Goal: Transaction & Acquisition: Obtain resource

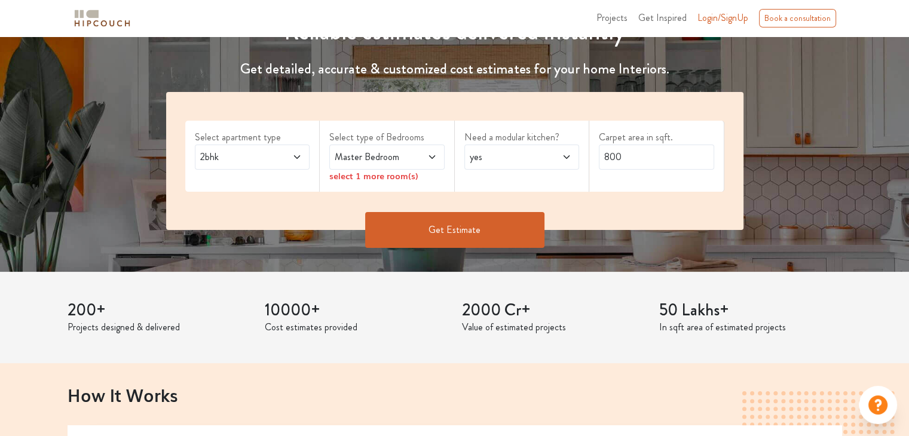
scroll to position [179, 0]
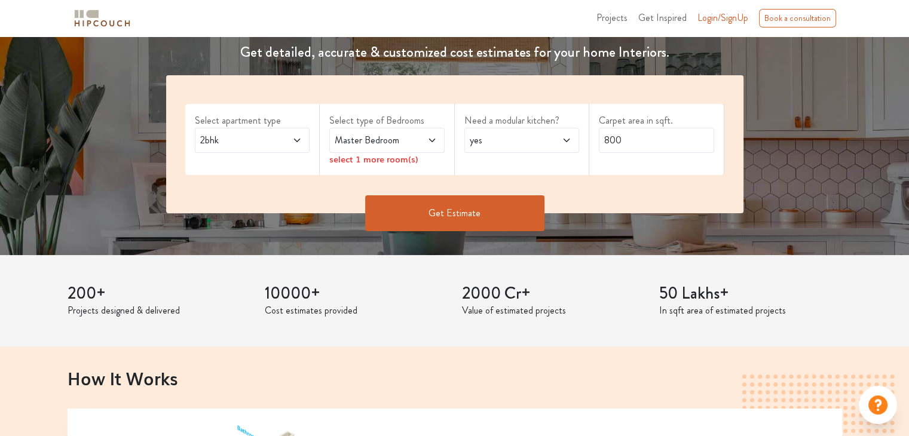
click at [298, 142] on icon at bounding box center [297, 141] width 10 height 10
click at [411, 137] on span at bounding box center [424, 140] width 26 height 14
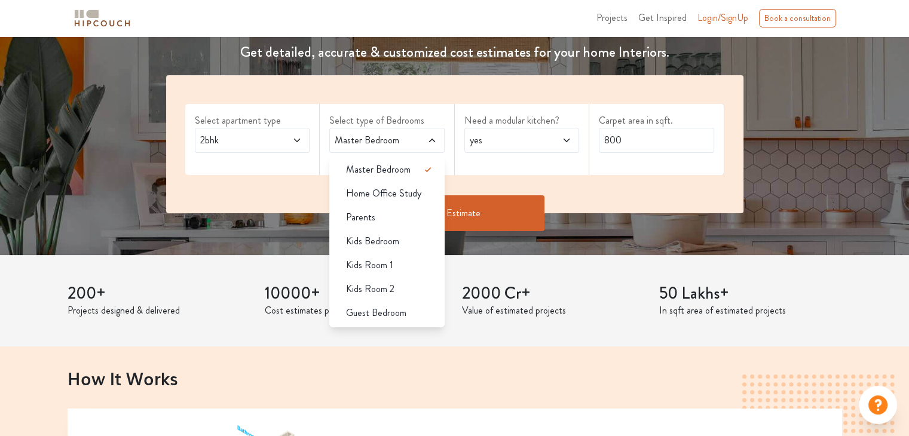
click at [411, 137] on span at bounding box center [424, 140] width 26 height 14
click at [409, 138] on span "Master Bedroom" at bounding box center [371, 140] width 78 height 14
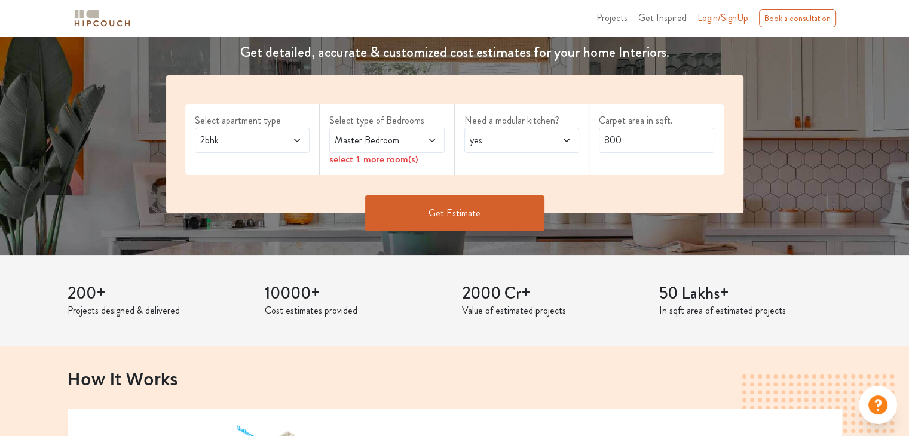
click at [290, 148] on div "2bhk" at bounding box center [252, 140] width 115 height 25
click at [455, 221] on button "Get Estimate" at bounding box center [454, 213] width 179 height 36
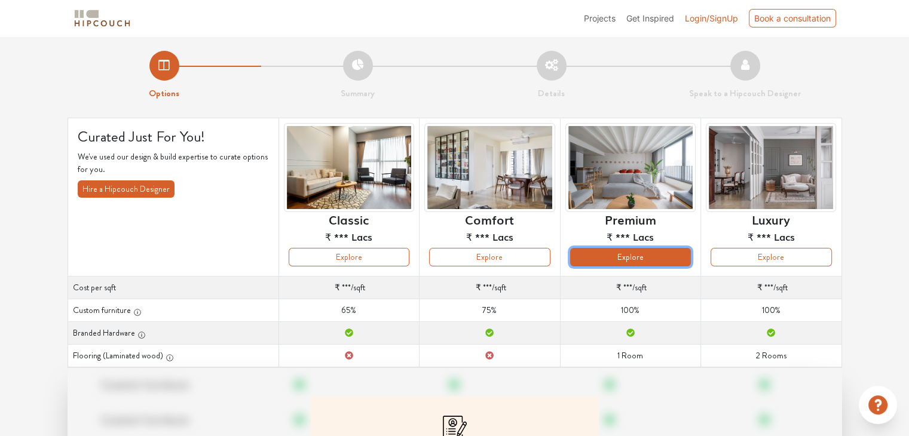
click at [621, 254] on button "Explore" at bounding box center [630, 257] width 121 height 19
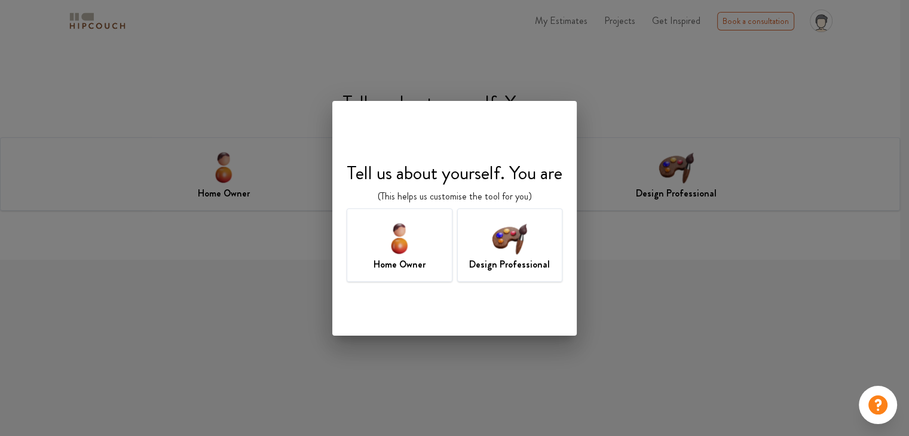
click at [514, 249] on img at bounding box center [509, 238] width 39 height 39
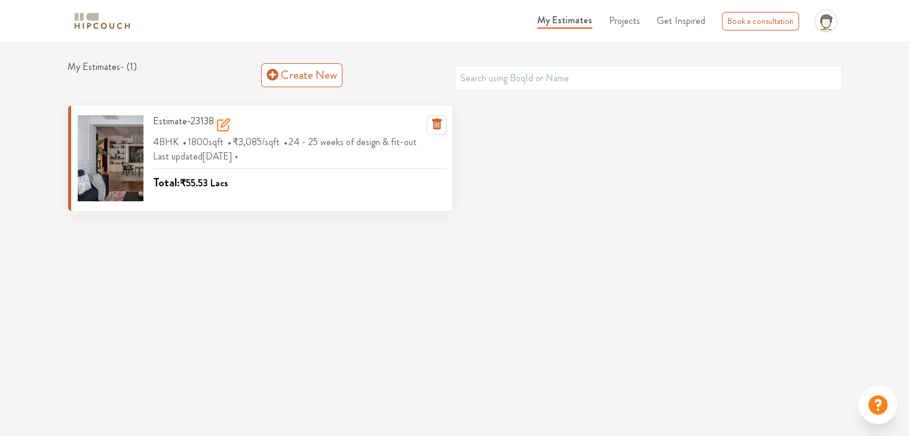
click at [109, 149] on div at bounding box center [111, 158] width 66 height 86
click at [226, 125] on icon at bounding box center [223, 125] width 14 height 14
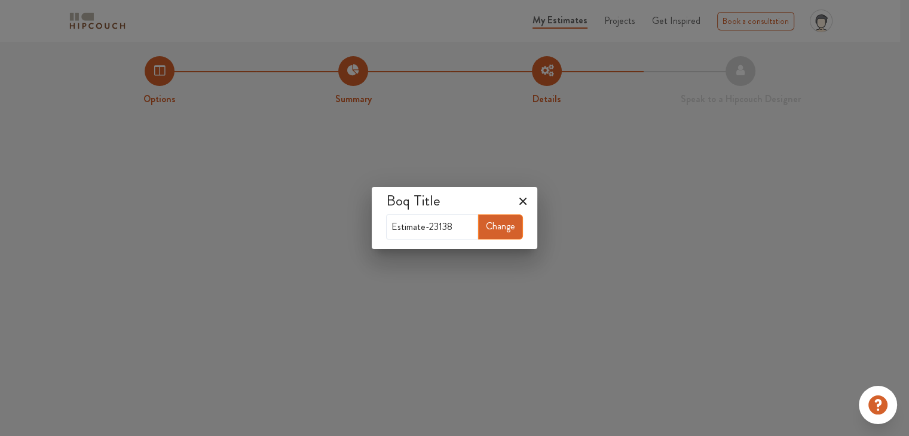
click at [527, 199] on icon at bounding box center [522, 201] width 7 height 7
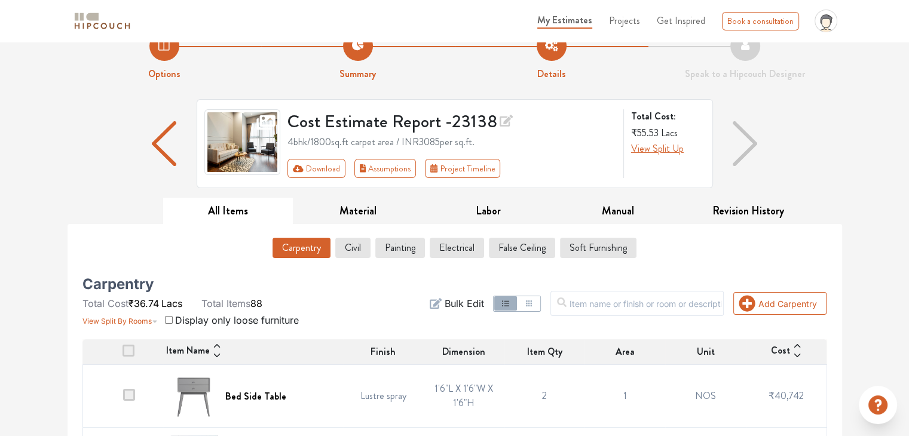
scroll to position [11, 0]
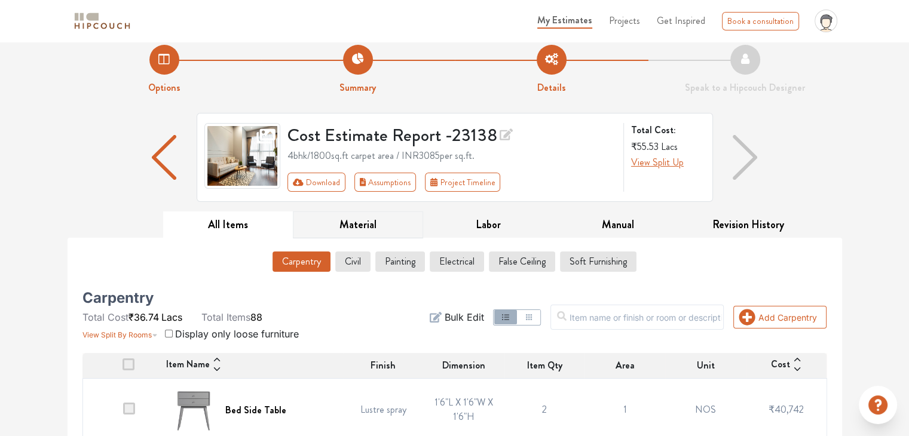
click at [363, 223] on button "Material" at bounding box center [358, 225] width 130 height 27
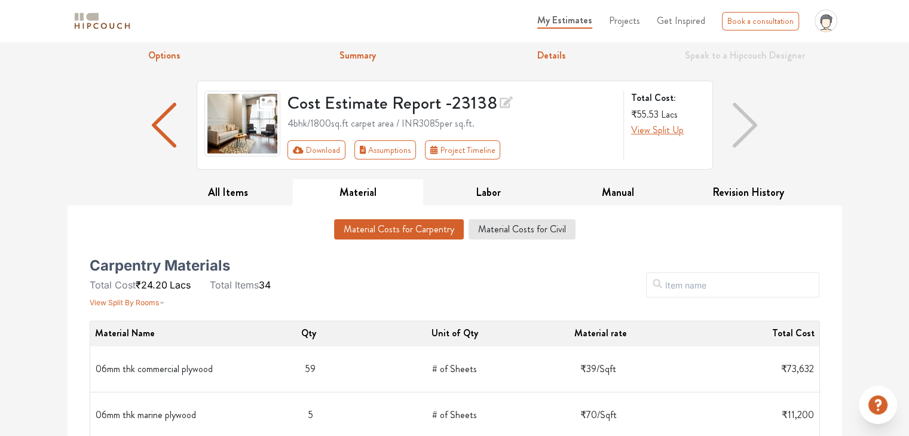
scroll to position [310, 0]
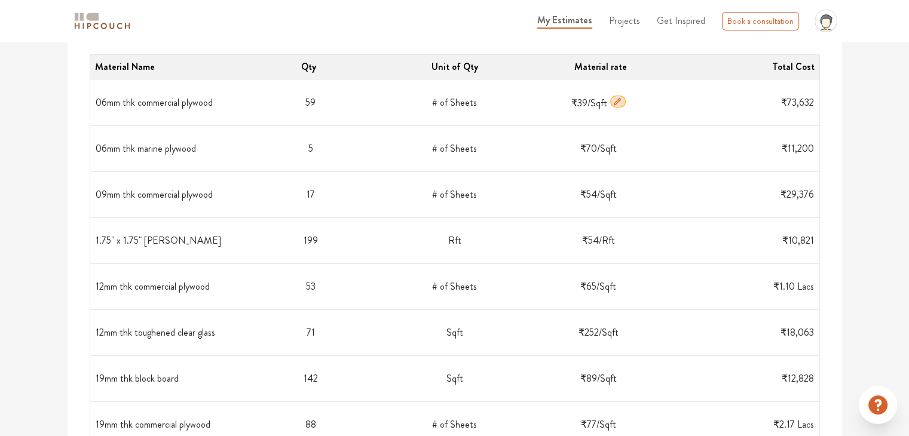
click at [306, 101] on td "59" at bounding box center [311, 103] width 144 height 36
click at [617, 102] on icon "button" at bounding box center [618, 102] width 10 height 10
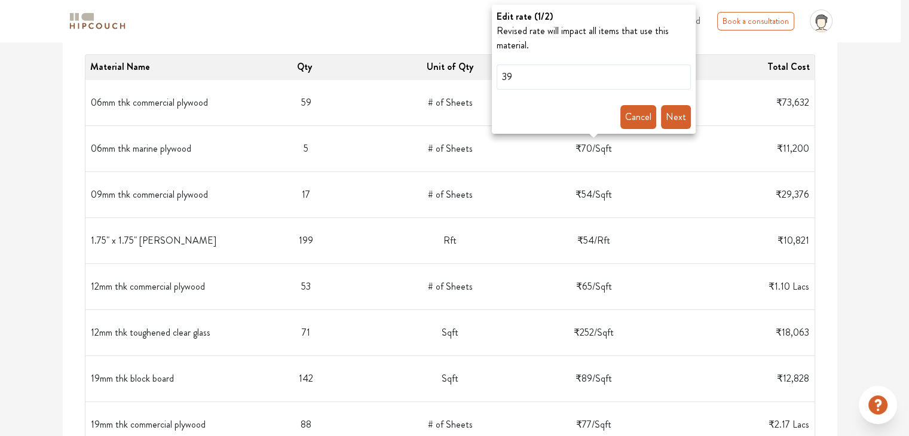
click at [641, 114] on button "Cancel" at bounding box center [638, 117] width 36 height 24
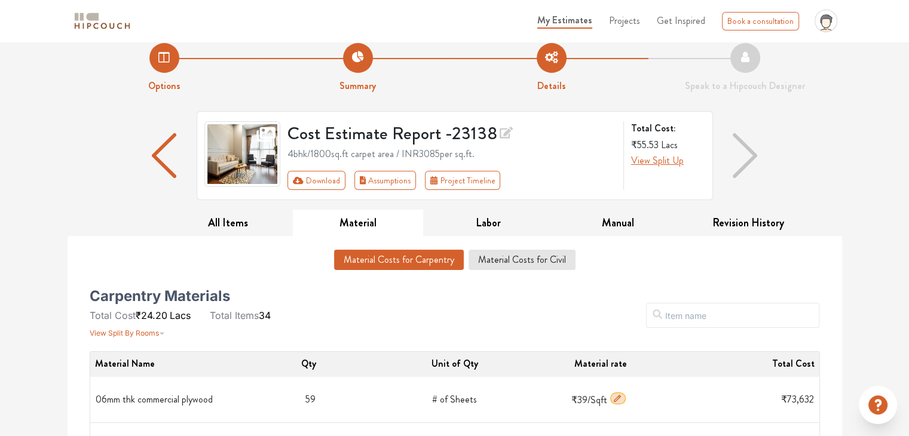
scroll to position [11, 0]
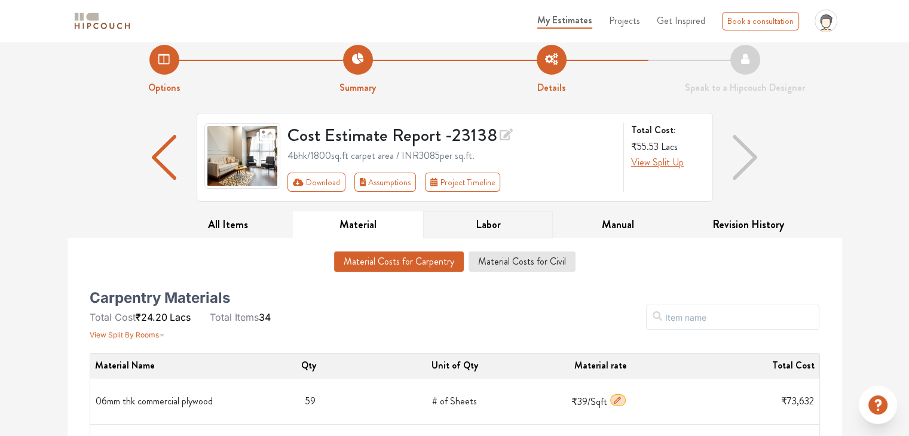
click at [490, 227] on button "Labor" at bounding box center [488, 225] width 130 height 27
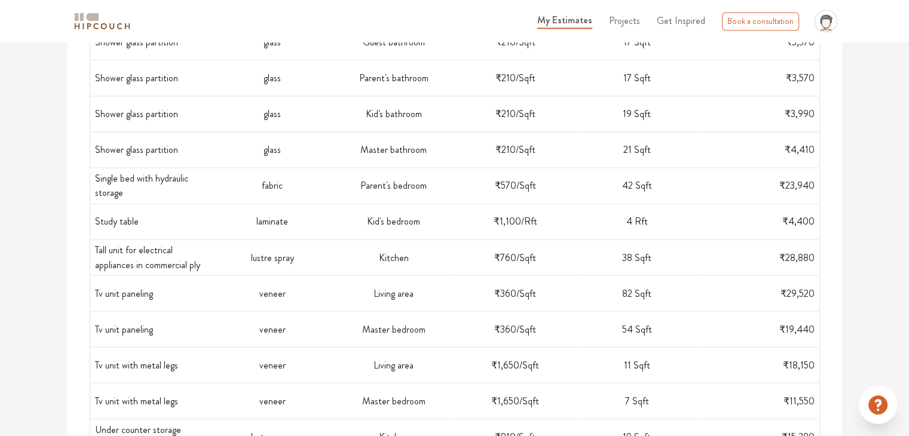
scroll to position [2044, 0]
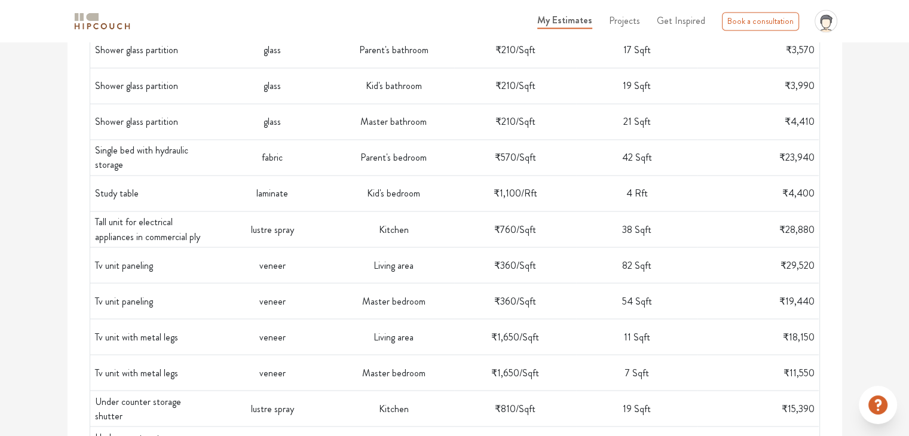
click at [629, 25] on span "Projects" at bounding box center [624, 21] width 31 height 14
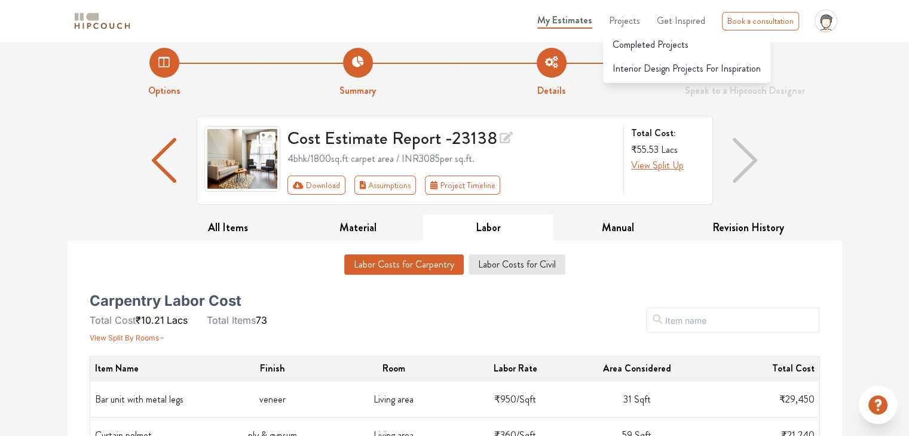
scroll to position [0, 0]
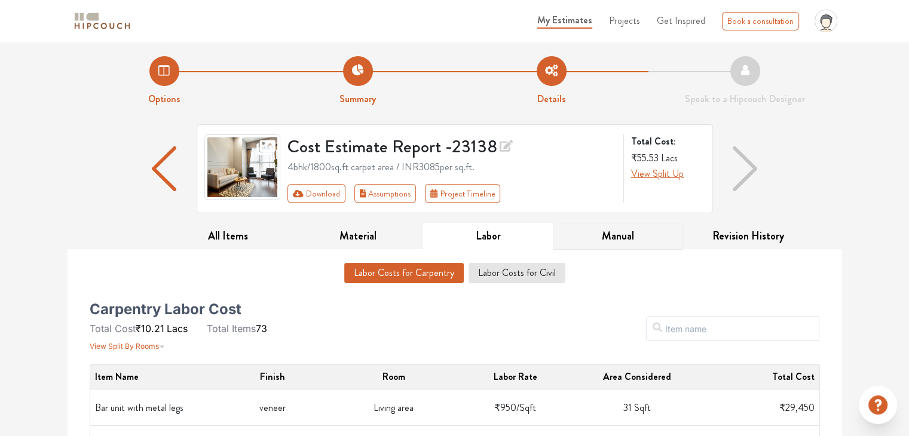
click at [617, 237] on button "Manual" at bounding box center [618, 236] width 130 height 27
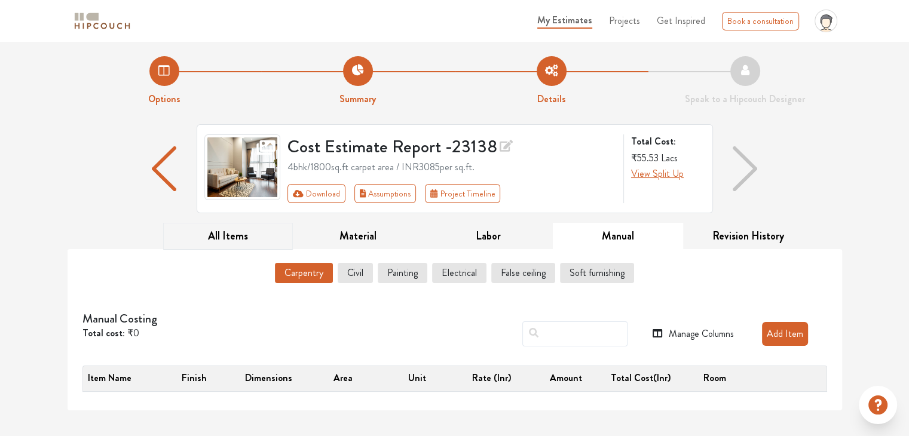
click at [238, 233] on button "All Items" at bounding box center [228, 236] width 130 height 27
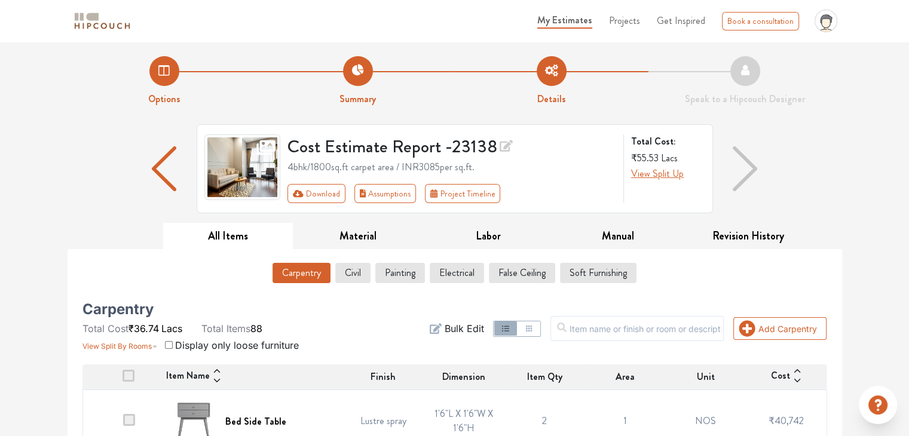
click at [165, 166] on img "button" at bounding box center [164, 168] width 24 height 45
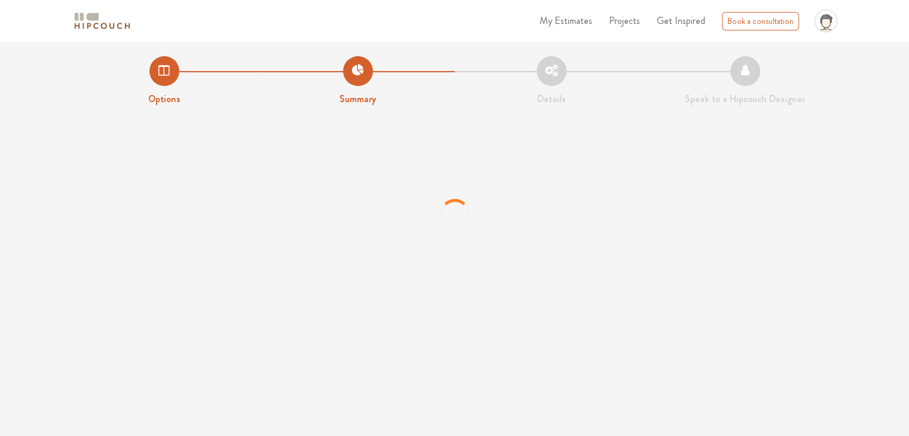
click at [164, 71] on li "Options" at bounding box center [165, 81] width 194 height 50
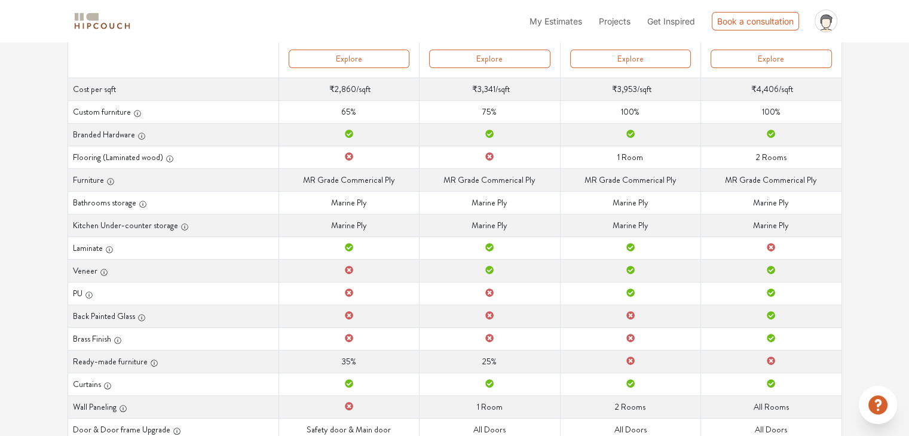
scroll to position [20, 0]
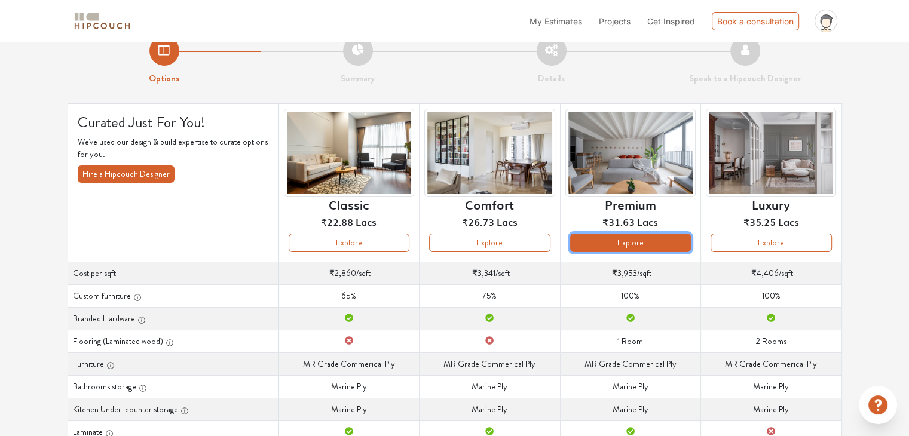
click at [662, 244] on button "Explore" at bounding box center [630, 243] width 121 height 19
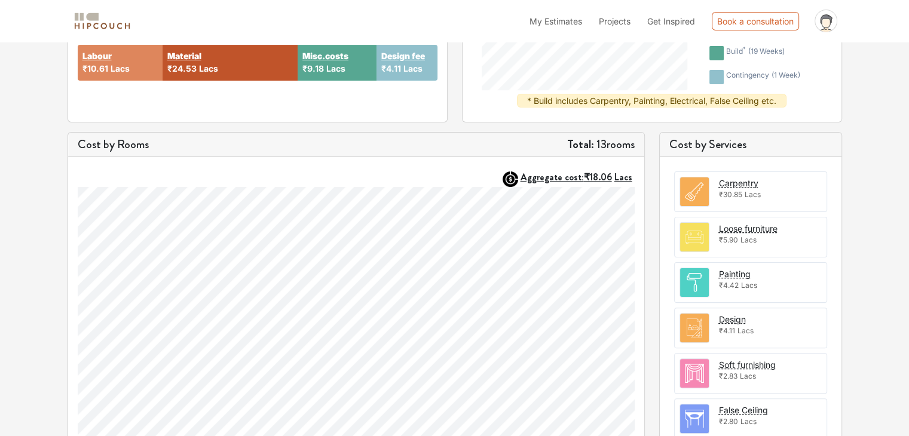
scroll to position [269, 0]
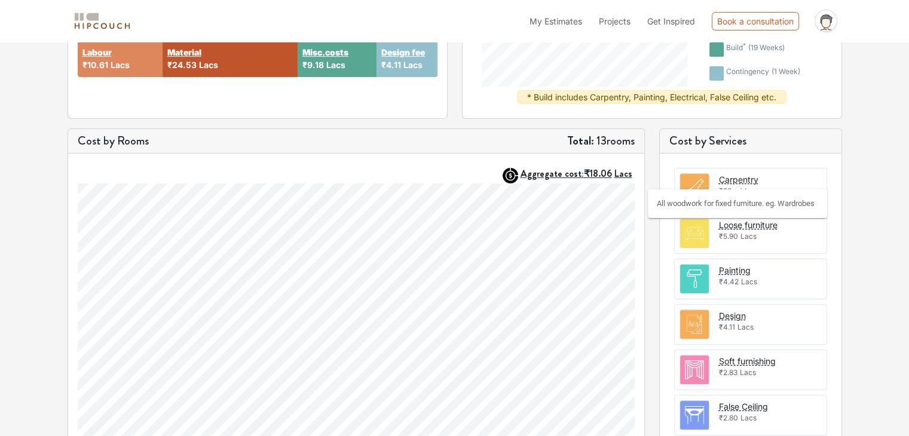
click at [738, 178] on div "Carpentry" at bounding box center [738, 179] width 39 height 13
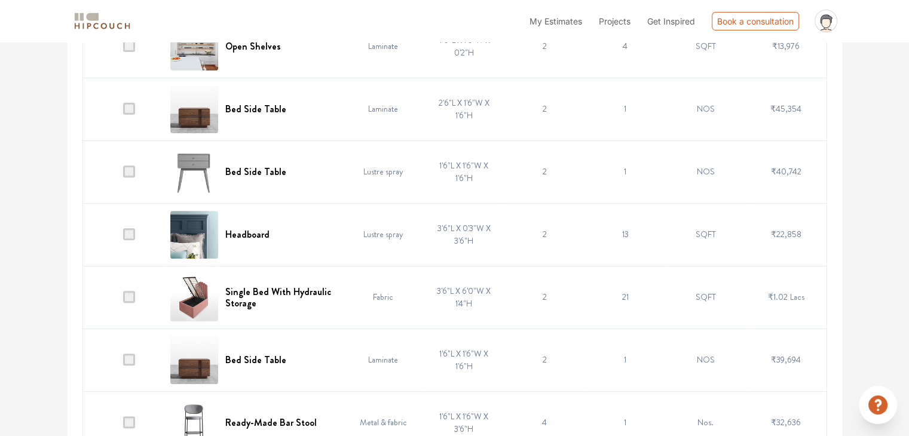
scroll to position [432, 0]
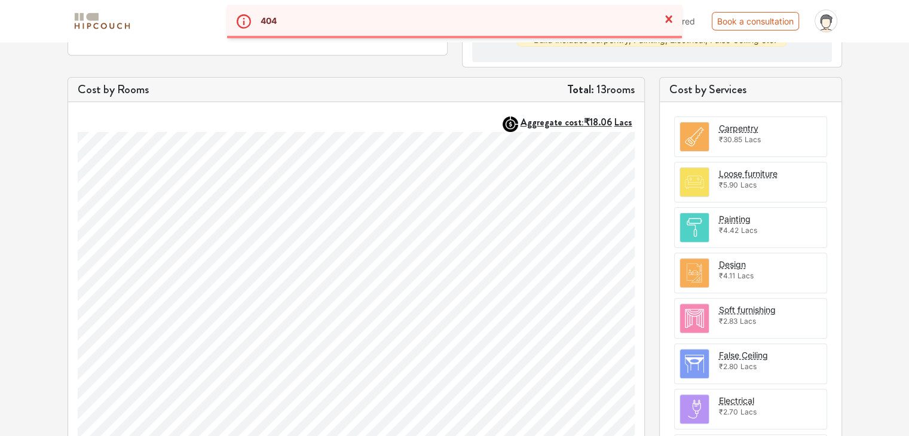
scroll to position [269, 0]
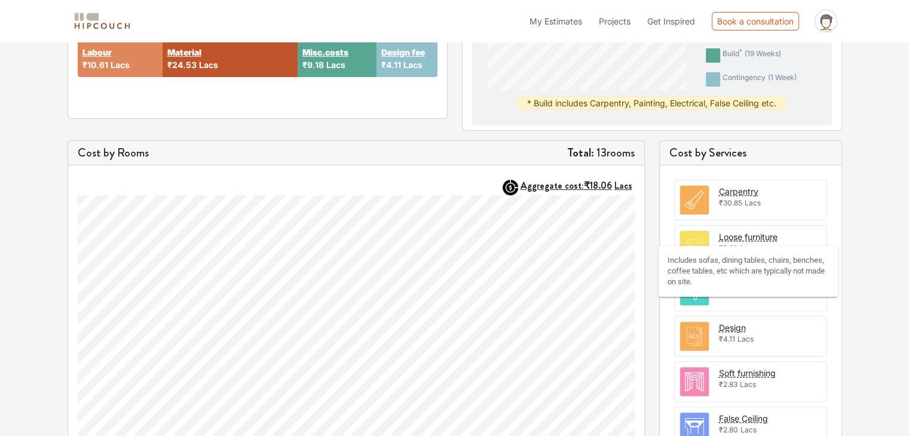
click at [758, 239] on div "Loose furniture" at bounding box center [748, 237] width 59 height 13
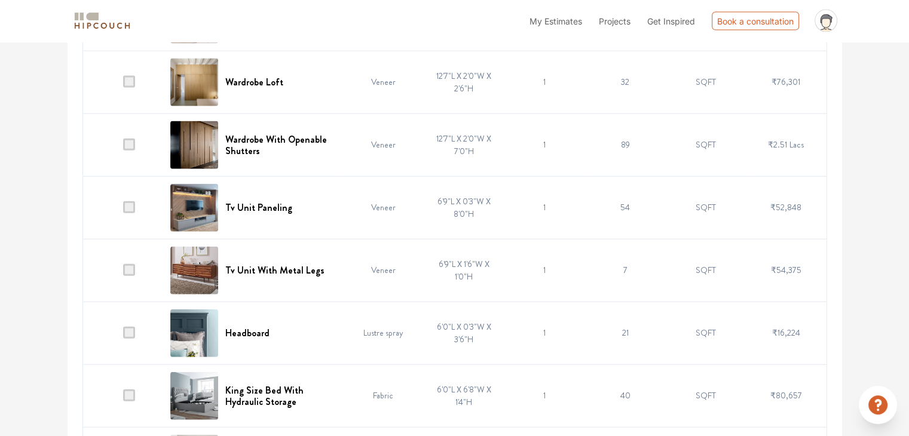
scroll to position [2720, 0]
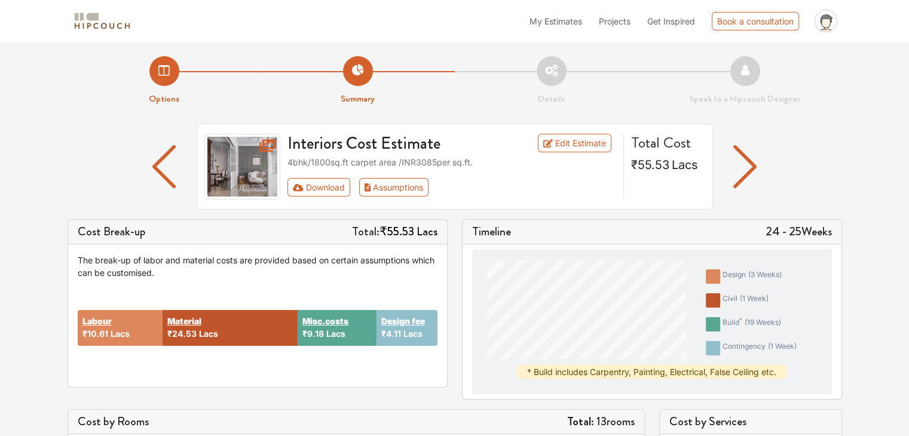
click at [161, 161] on img "button" at bounding box center [163, 166] width 23 height 43
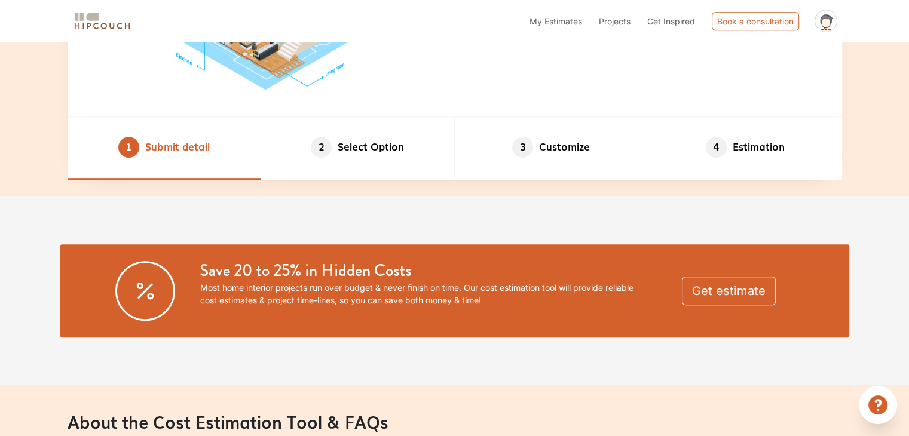
scroll to position [538, 0]
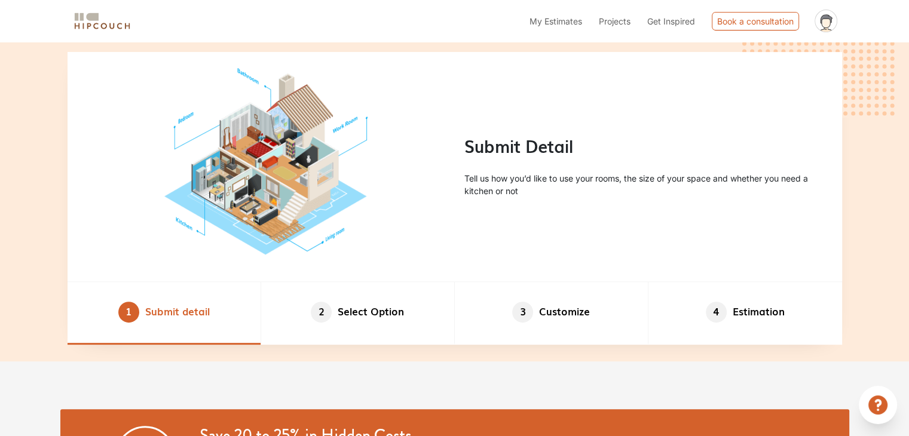
click at [625, 21] on span "Projects" at bounding box center [615, 21] width 32 height 10
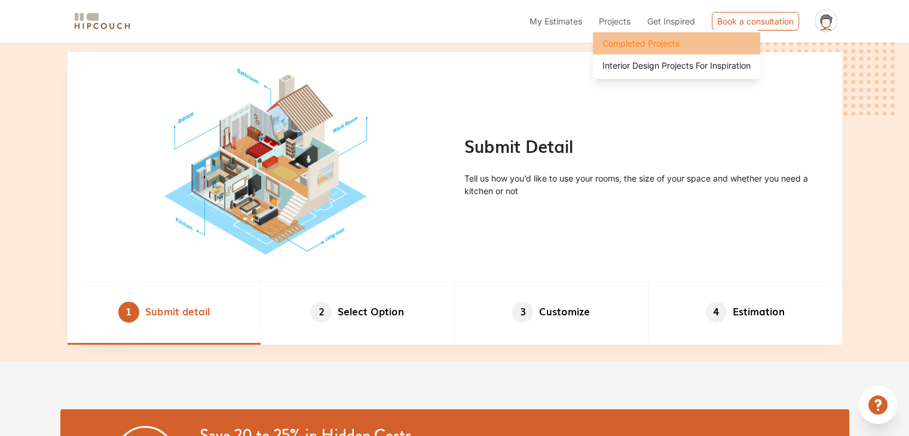
click at [640, 45] on span "Completed Projects" at bounding box center [641, 43] width 77 height 13
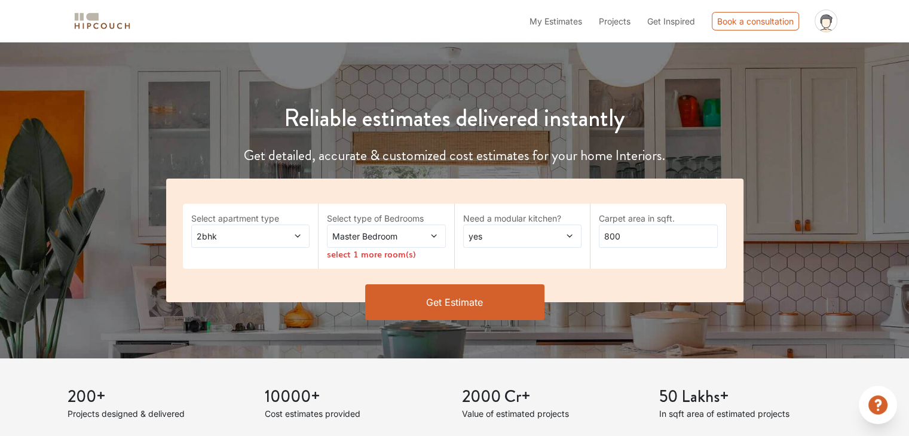
scroll to position [60, 0]
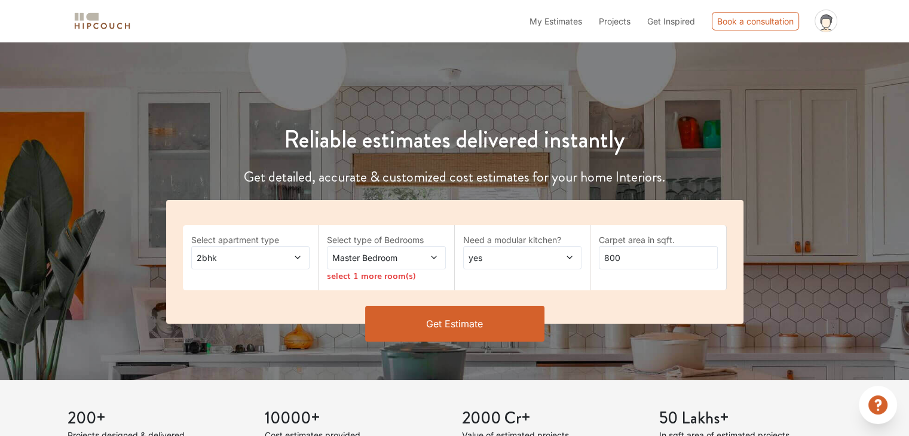
click at [306, 261] on div "2bhk" at bounding box center [250, 257] width 119 height 23
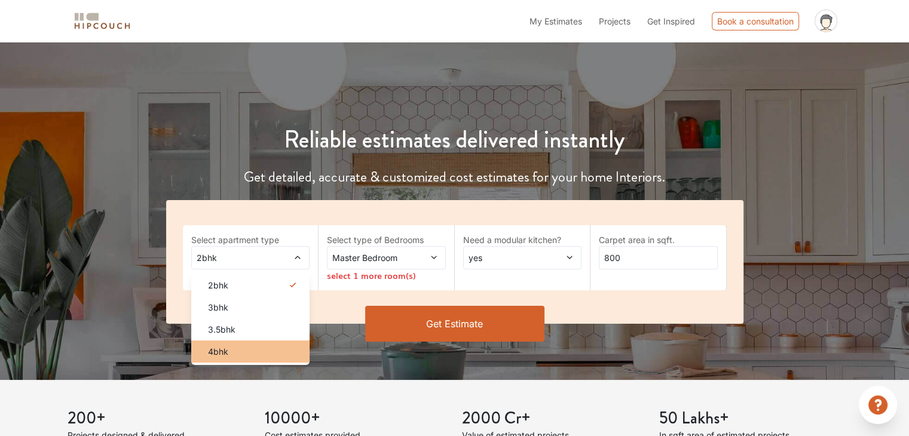
click at [232, 345] on div "4bhk" at bounding box center [254, 351] width 112 height 13
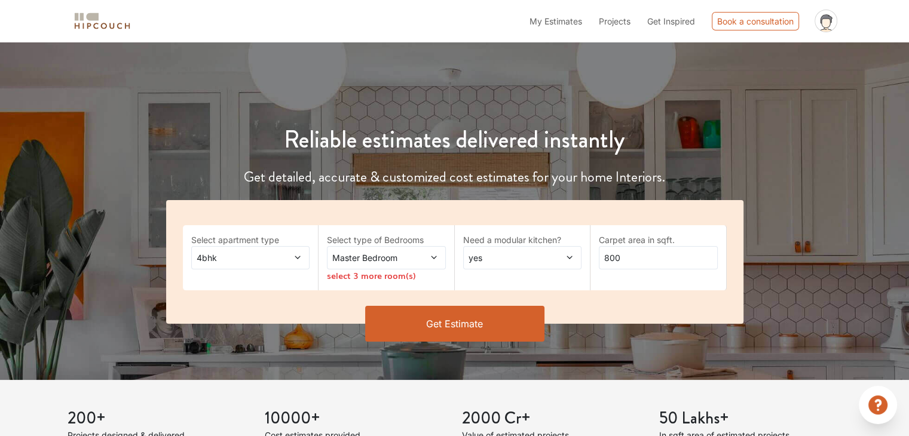
click at [488, 316] on button "Get Estimate" at bounding box center [454, 324] width 179 height 36
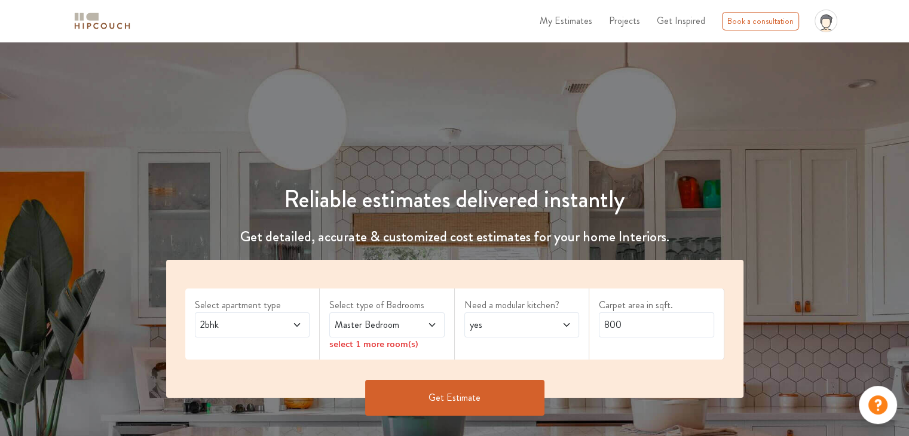
click at [485, 396] on button "Get Estimate" at bounding box center [454, 398] width 179 height 36
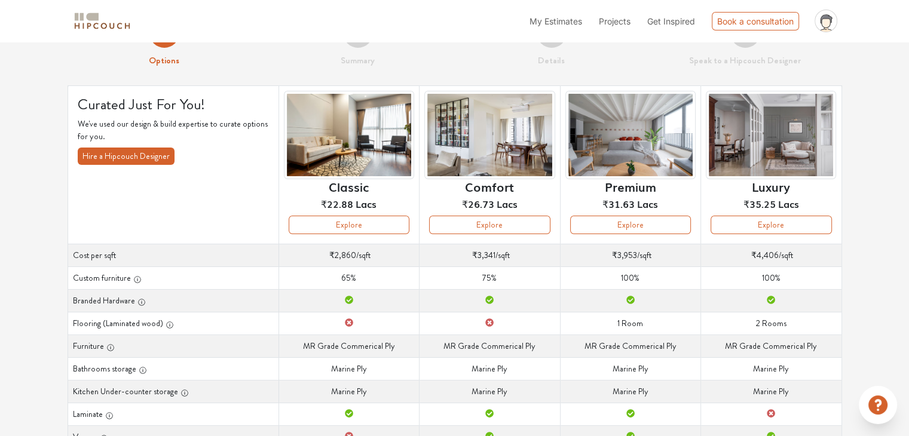
scroll to position [20, 0]
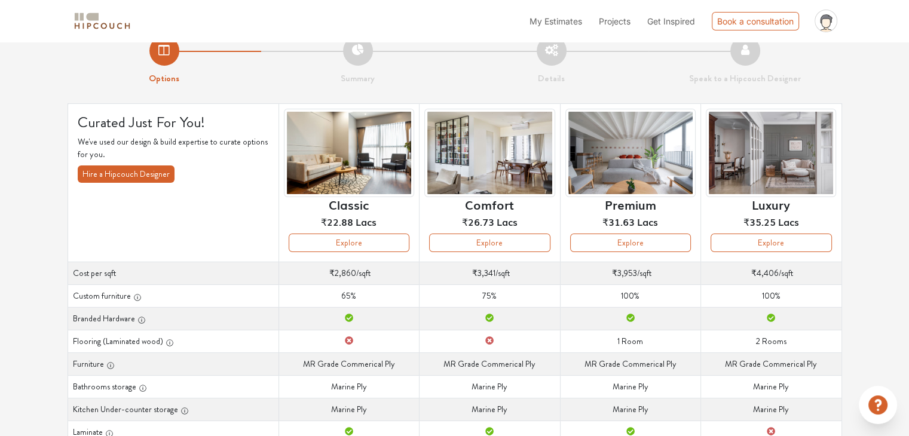
click at [488, 178] on img at bounding box center [489, 153] width 130 height 89
click at [478, 240] on button "Explore" at bounding box center [489, 243] width 121 height 19
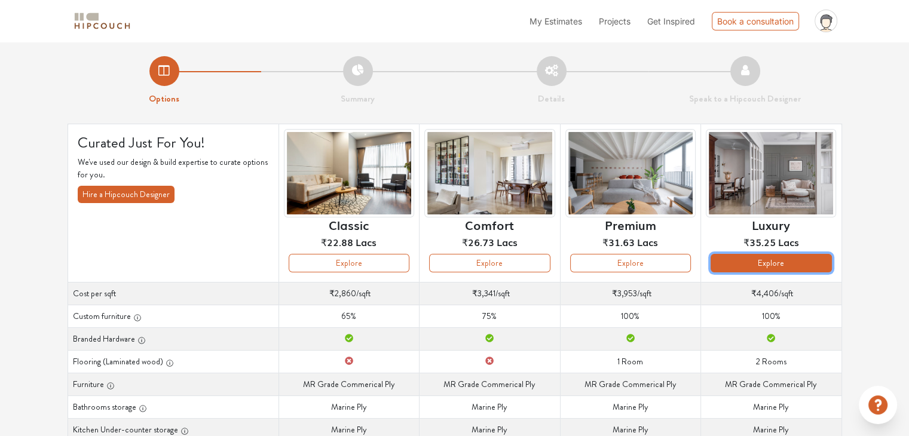
click at [785, 264] on button "Explore" at bounding box center [771, 263] width 121 height 19
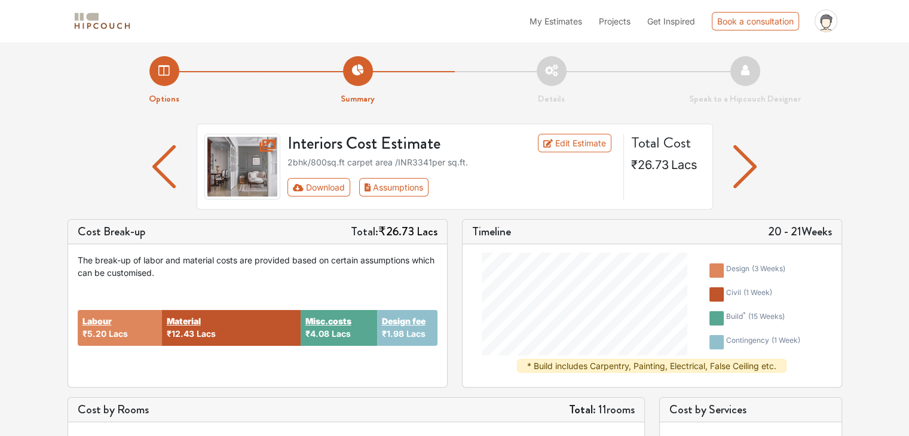
click at [165, 178] on img "button" at bounding box center [163, 166] width 23 height 43
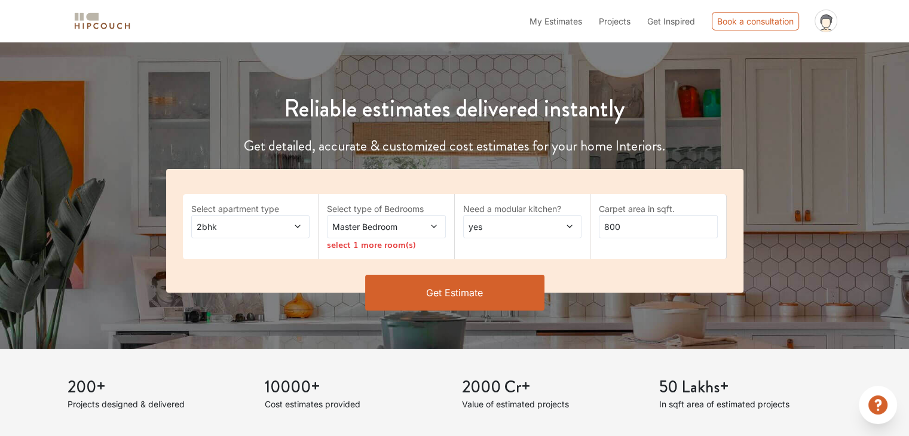
scroll to position [120, 0]
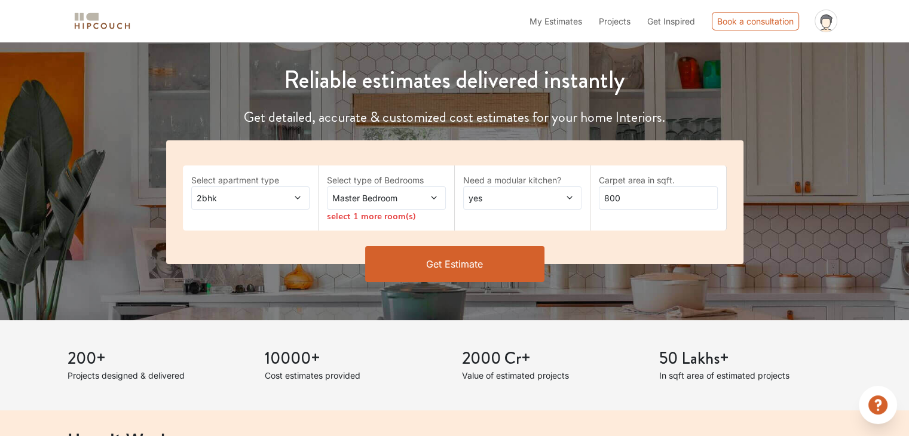
click at [301, 203] on span at bounding box center [288, 198] width 27 height 13
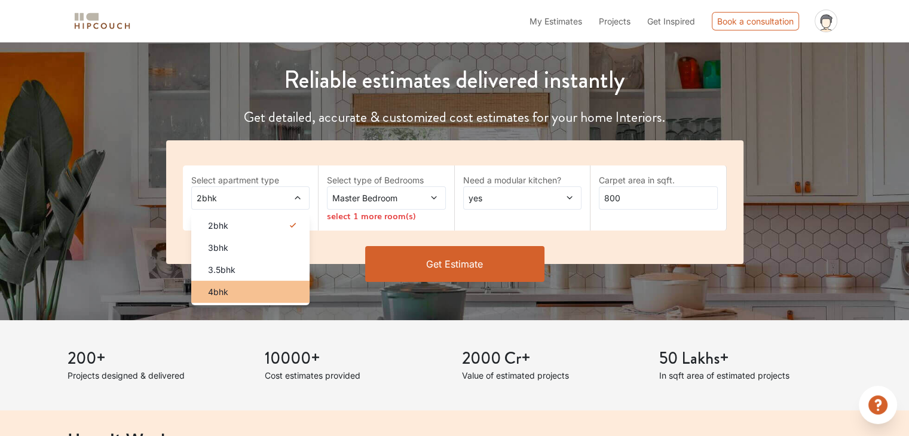
click at [237, 292] on div "4bhk" at bounding box center [254, 292] width 112 height 13
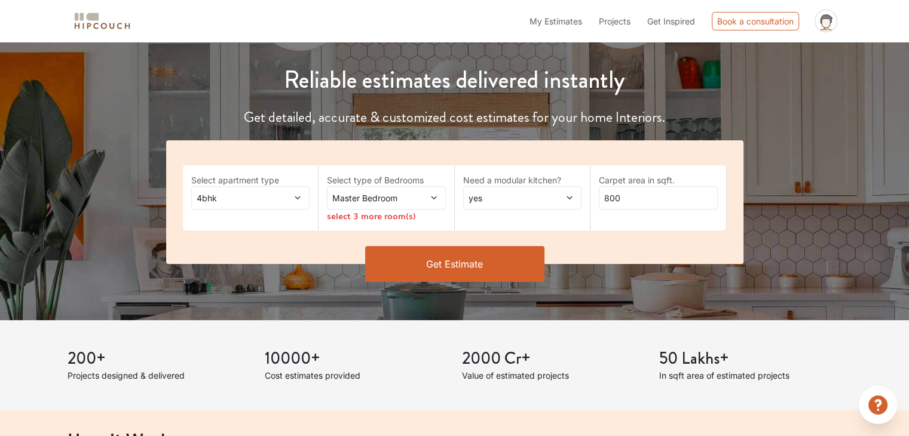
click at [470, 268] on button "Get Estimate" at bounding box center [454, 264] width 179 height 36
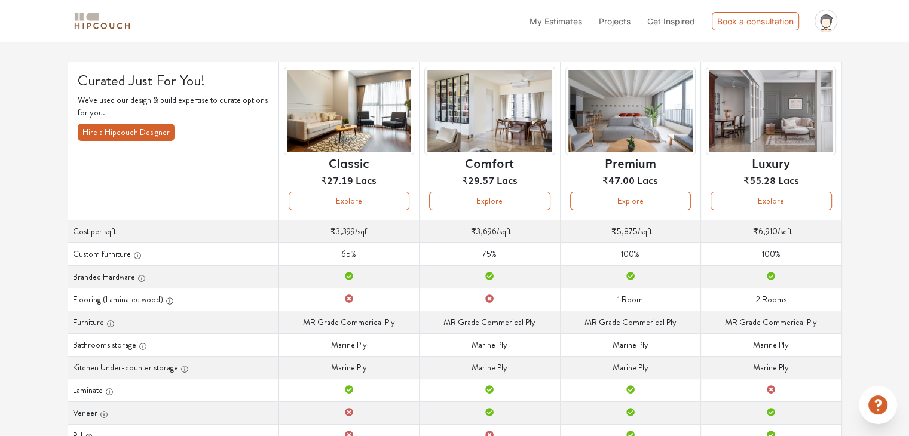
scroll to position [60, 0]
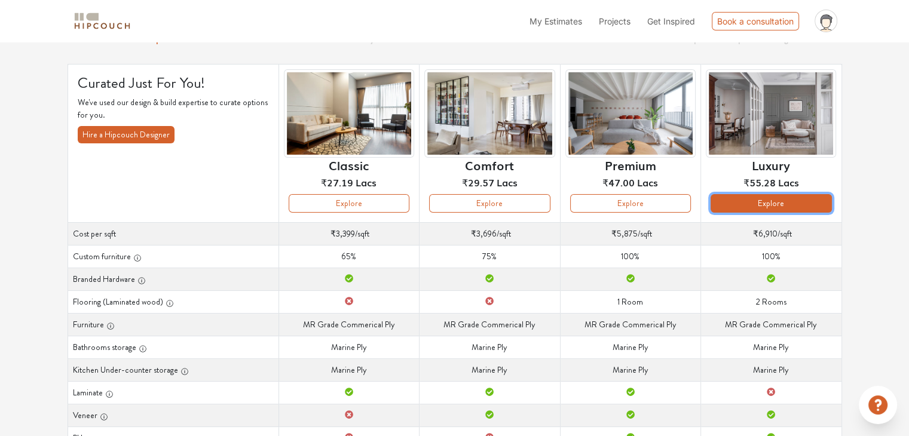
click at [793, 210] on button "Explore" at bounding box center [771, 203] width 121 height 19
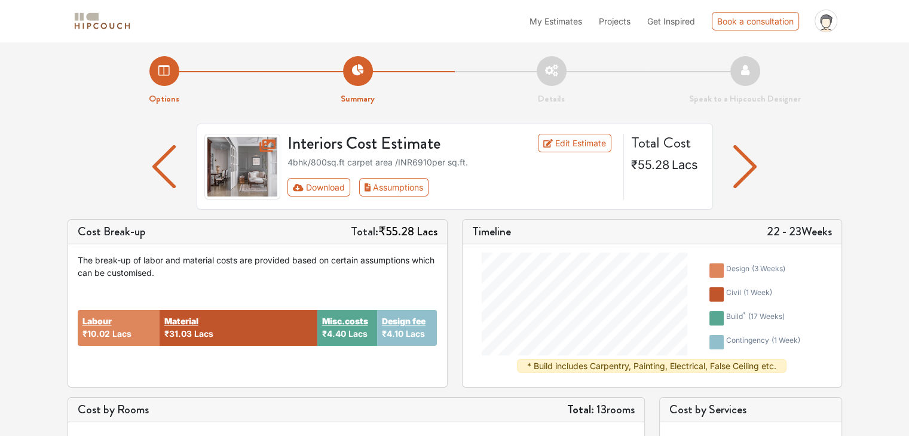
click at [167, 178] on img "button" at bounding box center [163, 166] width 23 height 43
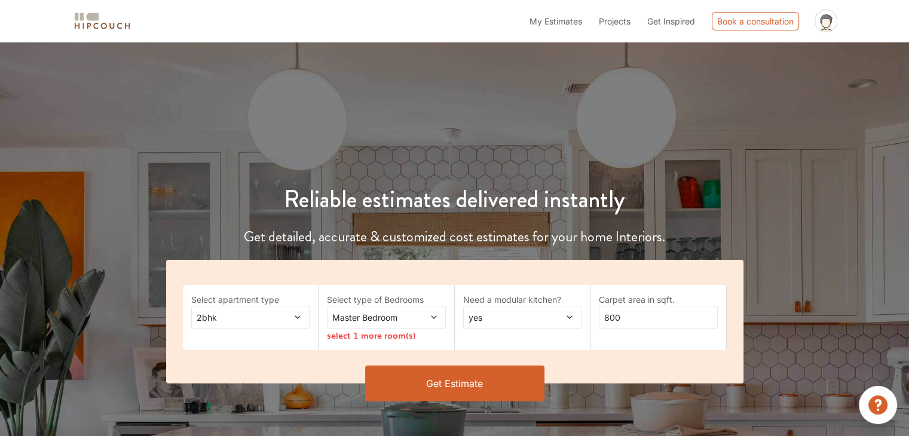
click at [567, 22] on span "My Estimates" at bounding box center [556, 21] width 53 height 10
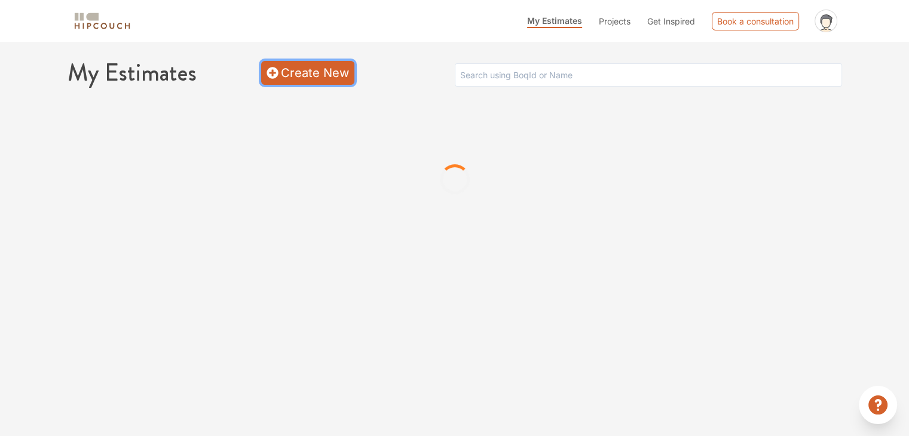
click at [284, 71] on link "Create New" at bounding box center [307, 73] width 93 height 24
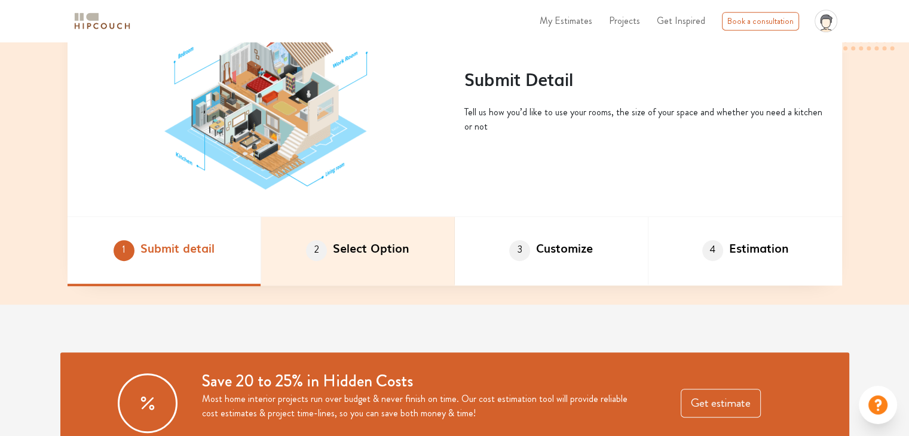
scroll to position [598, 0]
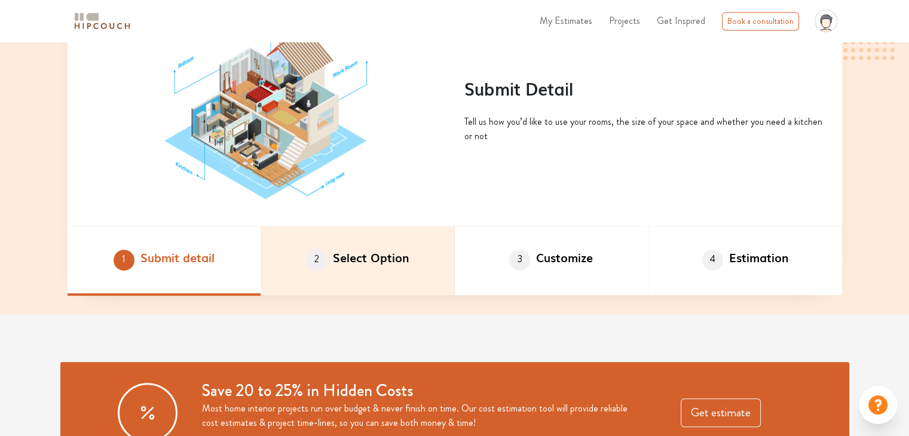
click at [368, 255] on li "2 Select Option" at bounding box center [358, 261] width 194 height 69
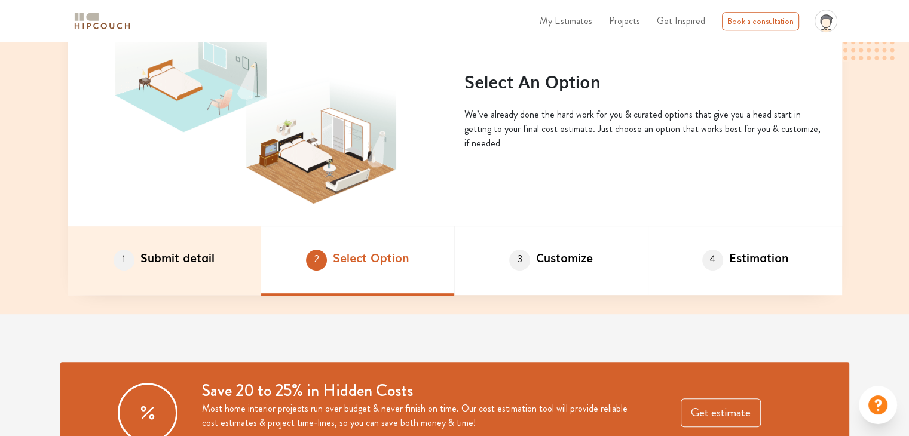
click at [191, 254] on li "1 Submit detail" at bounding box center [165, 261] width 194 height 69
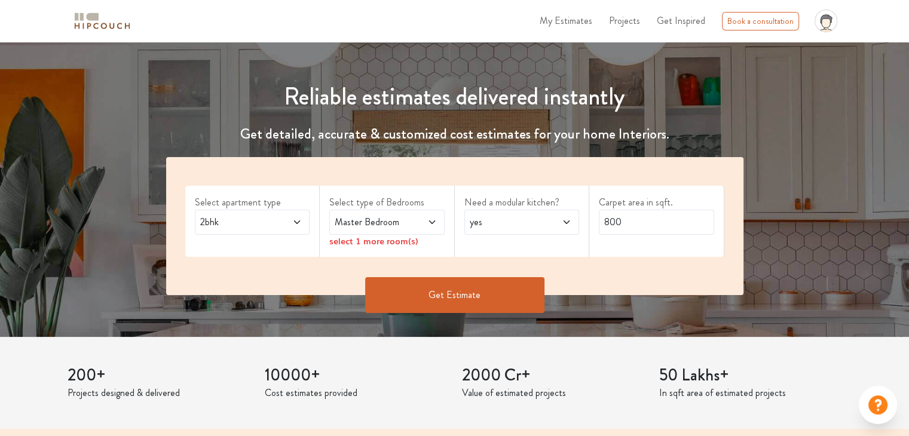
scroll to position [60, 0]
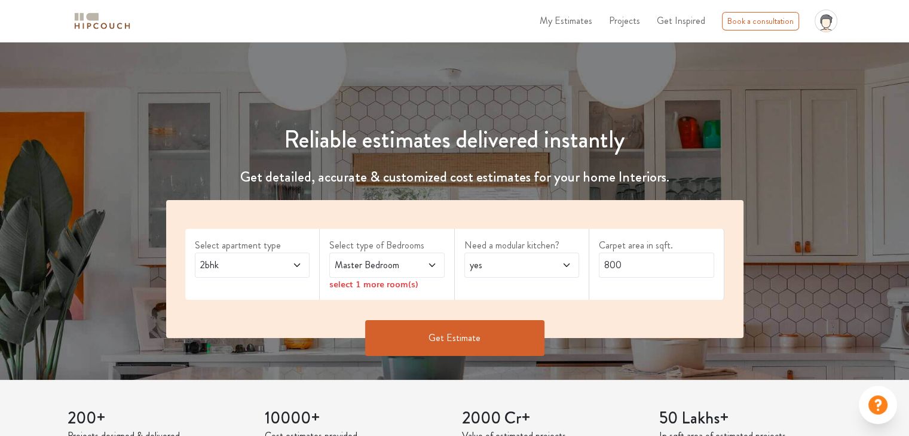
click at [398, 262] on span "Master Bedroom" at bounding box center [371, 265] width 78 height 14
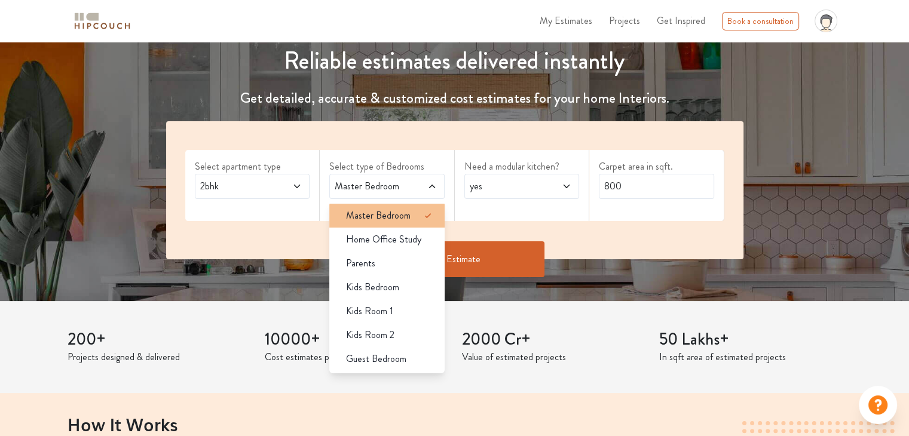
scroll to position [179, 0]
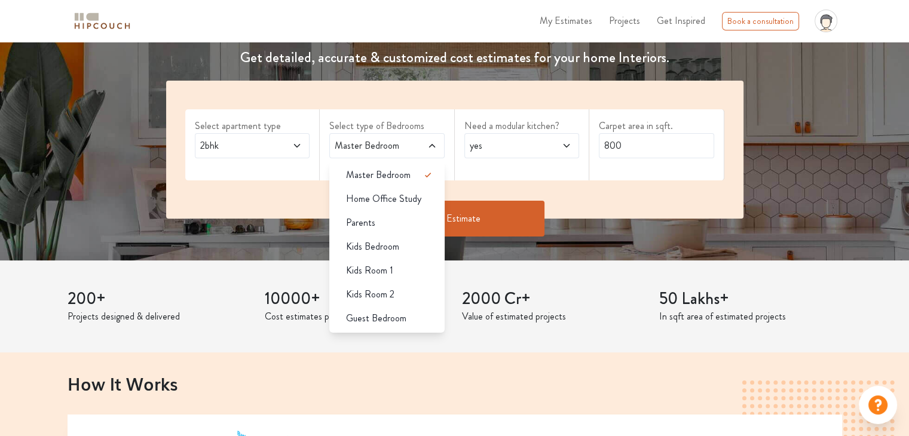
click at [571, 146] on icon at bounding box center [567, 146] width 10 height 10
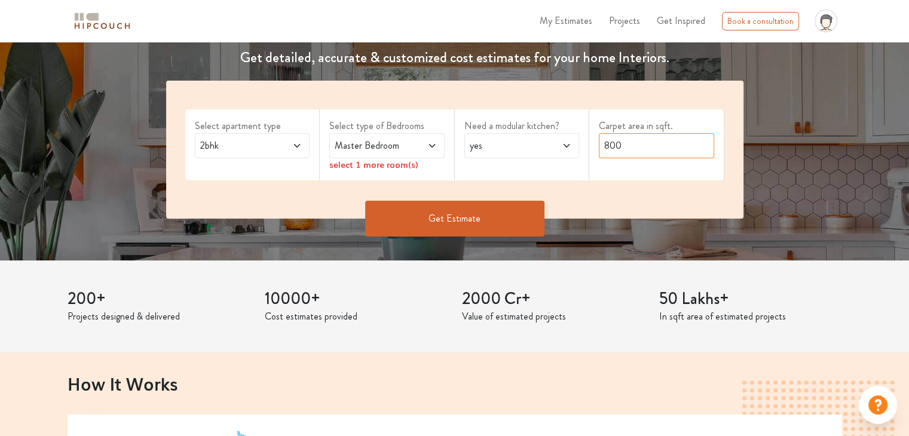
drag, startPoint x: 661, startPoint y: 149, endPoint x: 589, endPoint y: 155, distance: 72.0
click at [589, 155] on div "Carpet area in sqft. 800" at bounding box center [656, 144] width 135 height 71
type input "1800"
click at [296, 143] on icon at bounding box center [297, 146] width 10 height 10
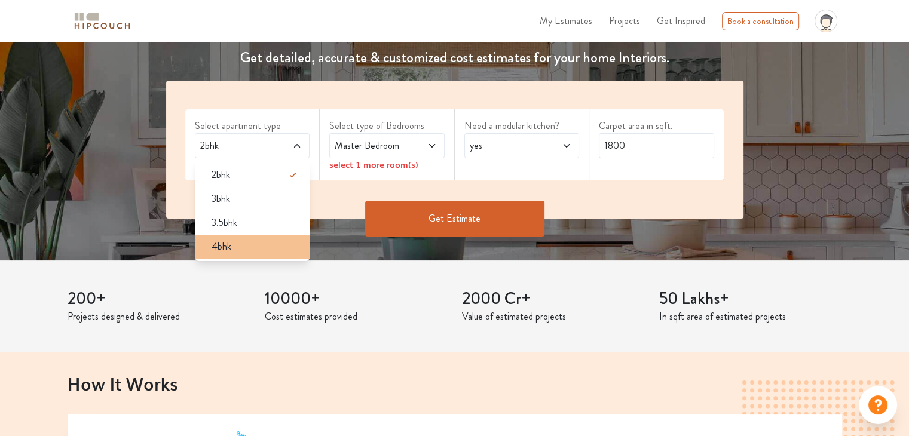
click at [240, 245] on div "4bhk" at bounding box center [256, 247] width 108 height 14
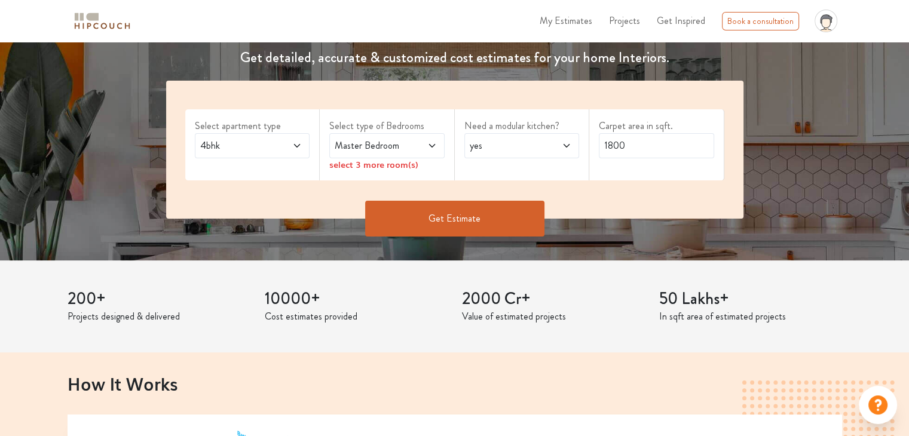
click at [415, 145] on span at bounding box center [424, 146] width 26 height 14
click at [433, 146] on icon at bounding box center [432, 146] width 10 height 10
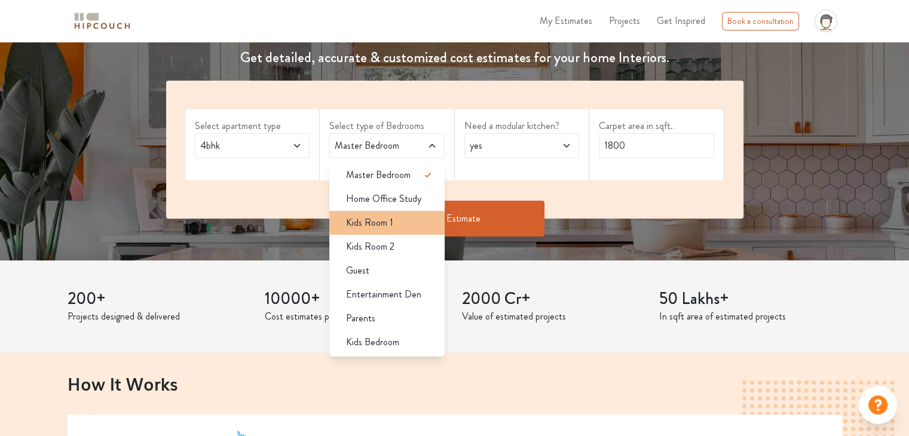
click at [411, 223] on div "Kids Room 1" at bounding box center [391, 223] width 108 height 14
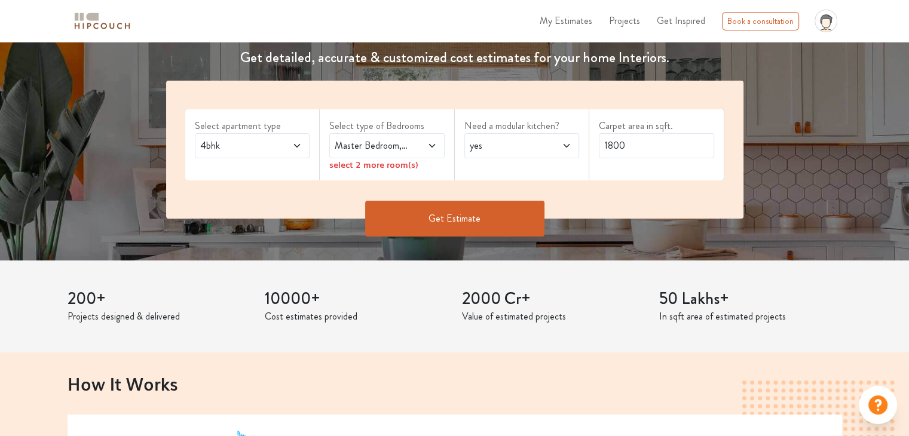
click at [295, 144] on icon at bounding box center [297, 146] width 10 height 10
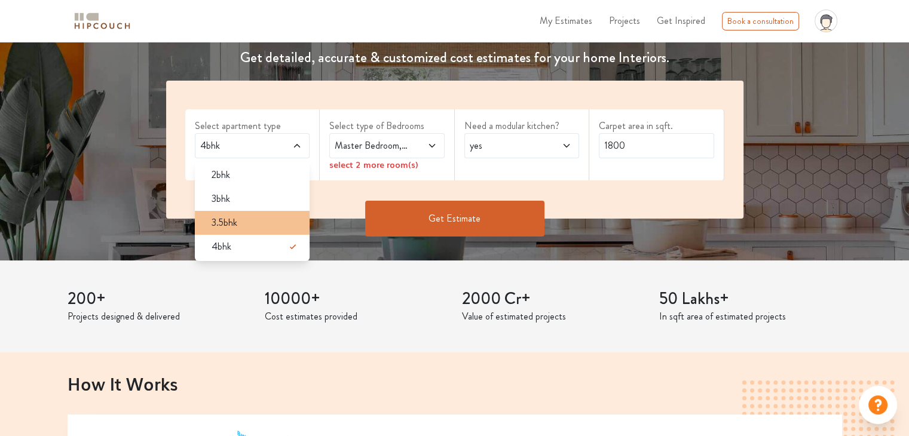
click at [249, 221] on div "3.5bhk" at bounding box center [256, 223] width 108 height 14
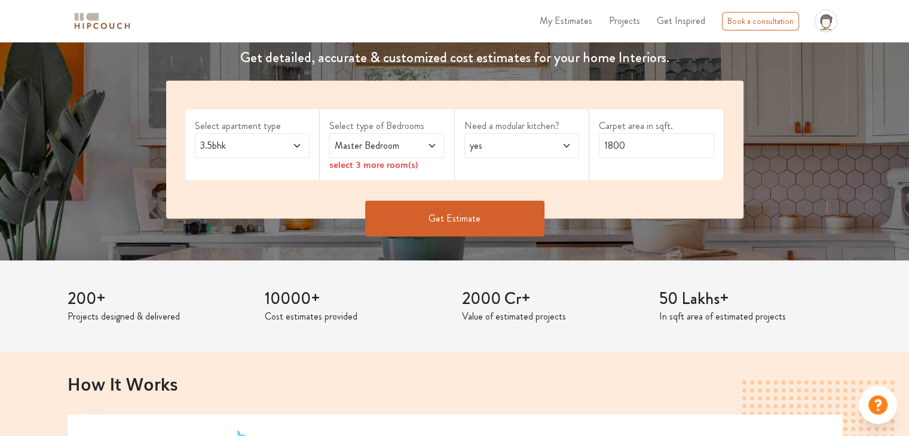
click at [420, 148] on span at bounding box center [424, 146] width 26 height 14
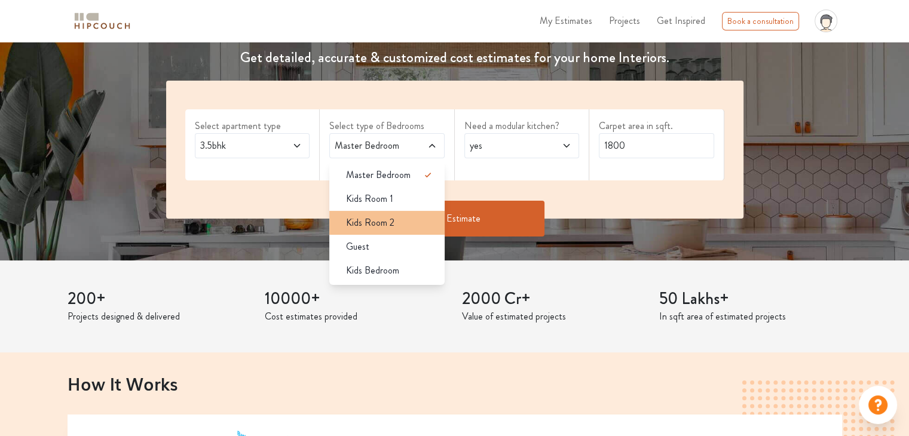
click at [396, 218] on div "Kids Room 2" at bounding box center [391, 223] width 108 height 14
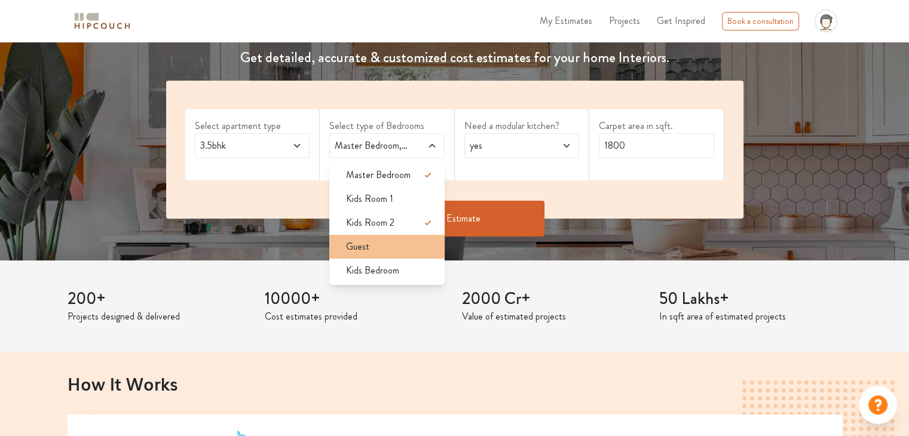
click at [369, 251] on div "Guest" at bounding box center [391, 247] width 108 height 14
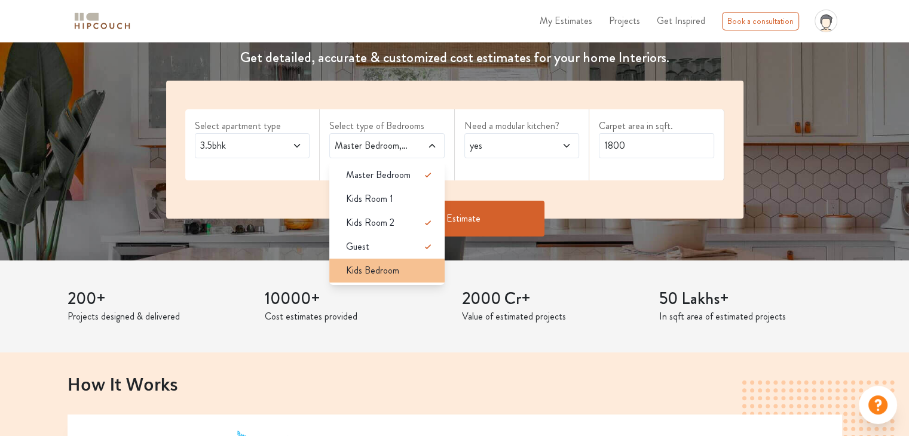
click at [400, 281] on li "Kids Bedroom" at bounding box center [386, 271] width 115 height 24
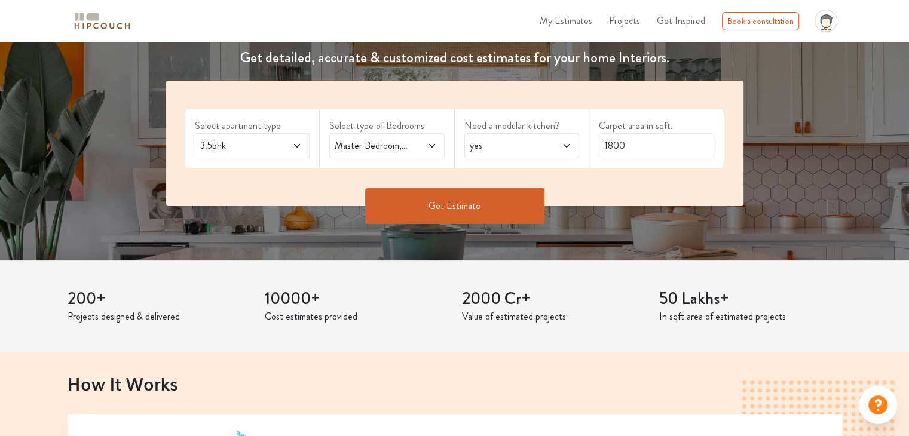
click at [419, 139] on span at bounding box center [424, 146] width 26 height 14
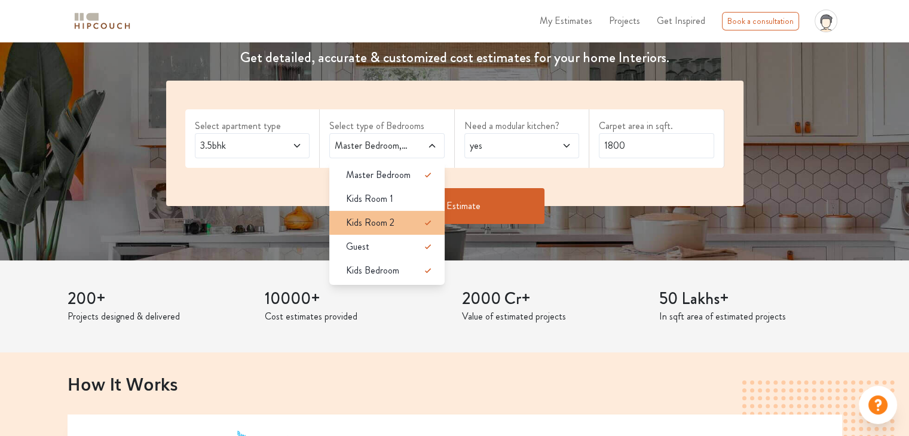
click at [426, 224] on icon at bounding box center [427, 223] width 6 height 5
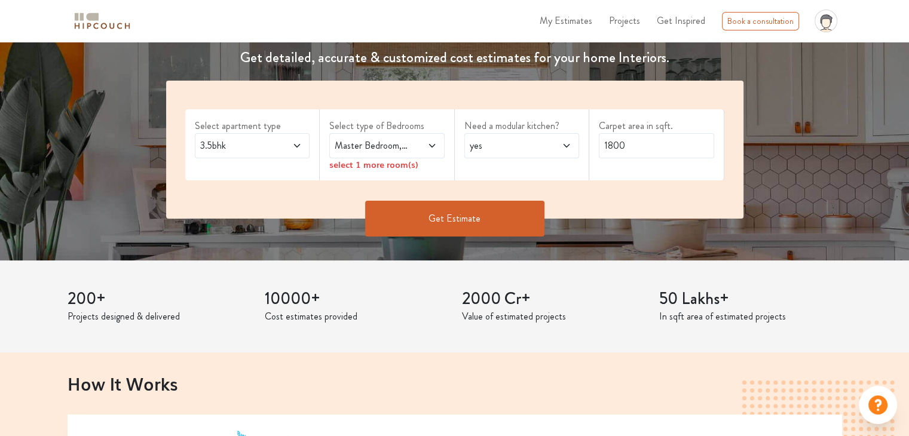
click at [275, 170] on div "Select apartment type 3.5bhk" at bounding box center [252, 144] width 135 height 71
click at [356, 146] on span "Master Bedroom,Guest,Kids Bedroom" at bounding box center [371, 146] width 78 height 14
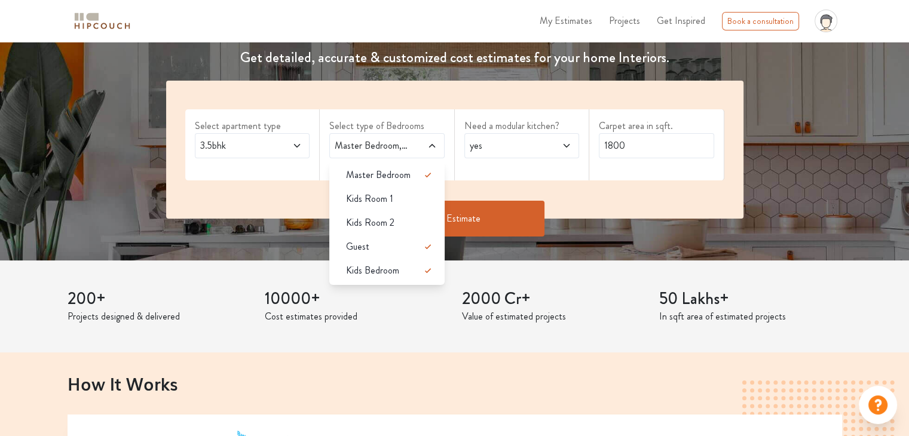
click at [298, 146] on icon at bounding box center [297, 146] width 10 height 10
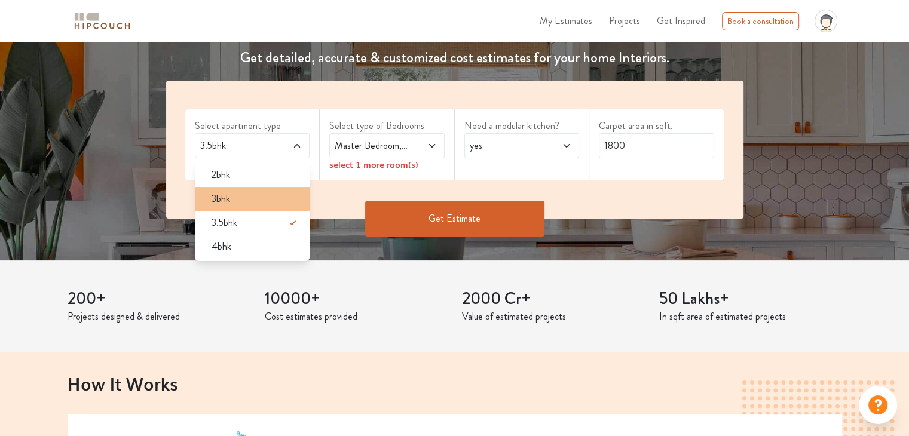
click at [262, 194] on div "3bhk" at bounding box center [256, 199] width 108 height 14
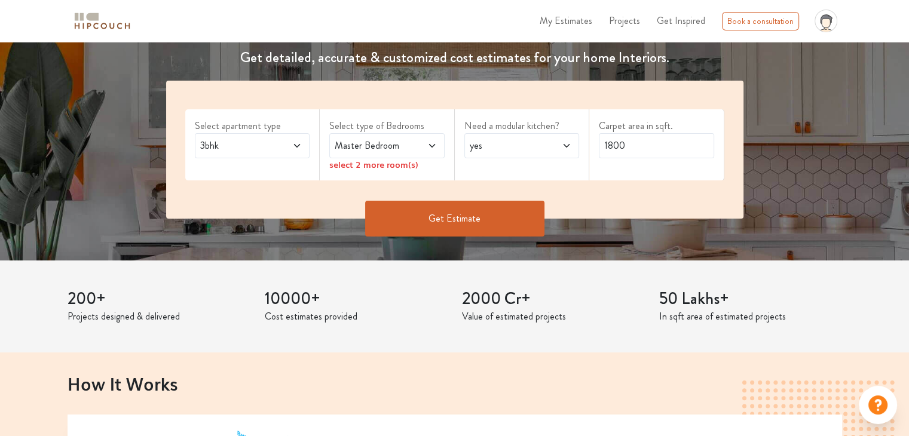
click at [417, 147] on span at bounding box center [424, 146] width 26 height 14
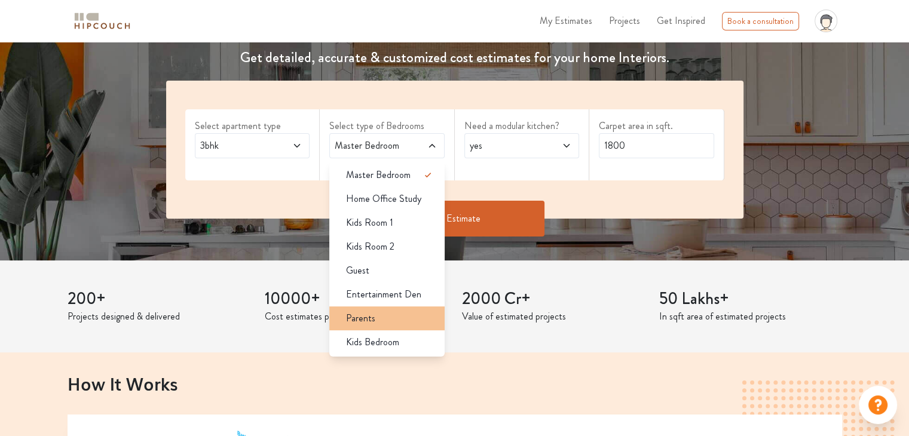
click at [370, 325] on span "Parents" at bounding box center [360, 318] width 29 height 14
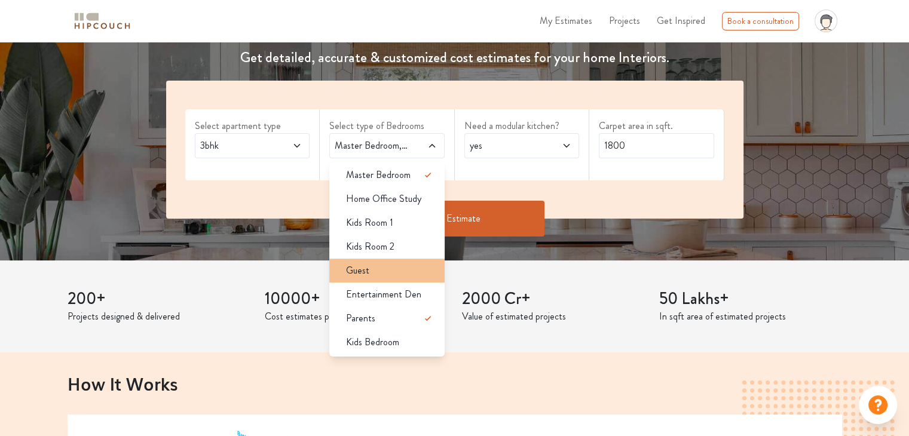
click at [385, 278] on li "Guest" at bounding box center [386, 271] width 115 height 24
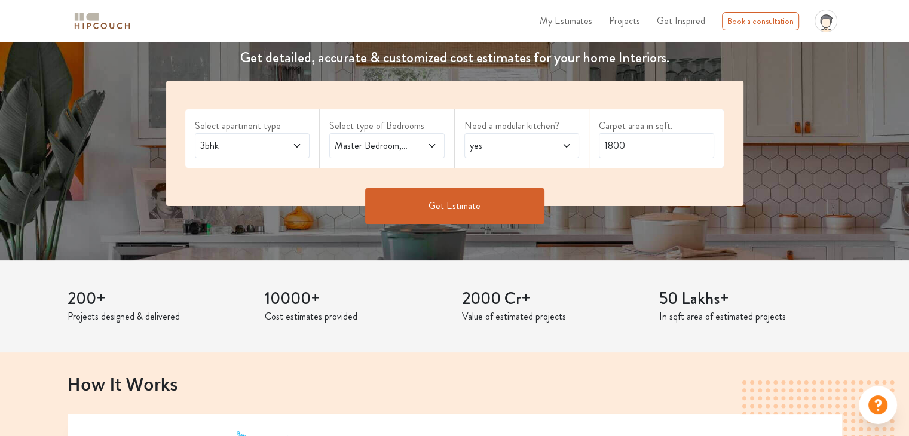
click at [435, 149] on icon at bounding box center [432, 146] width 10 height 10
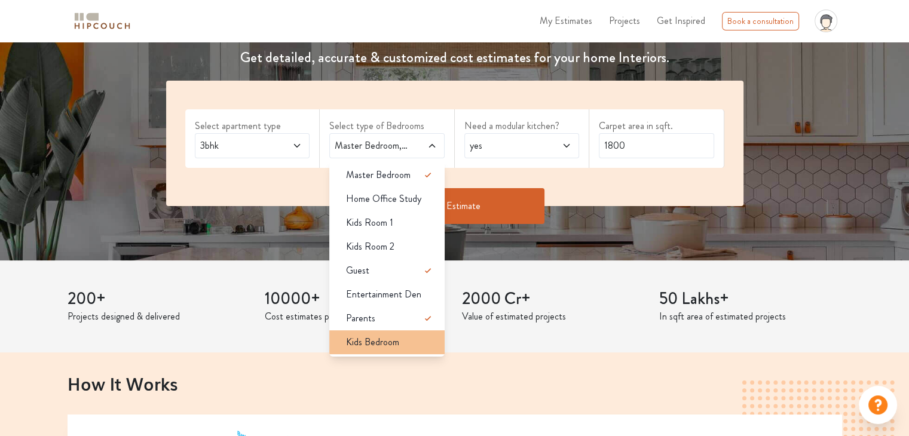
click at [410, 344] on div "Kids Bedroom" at bounding box center [391, 342] width 108 height 14
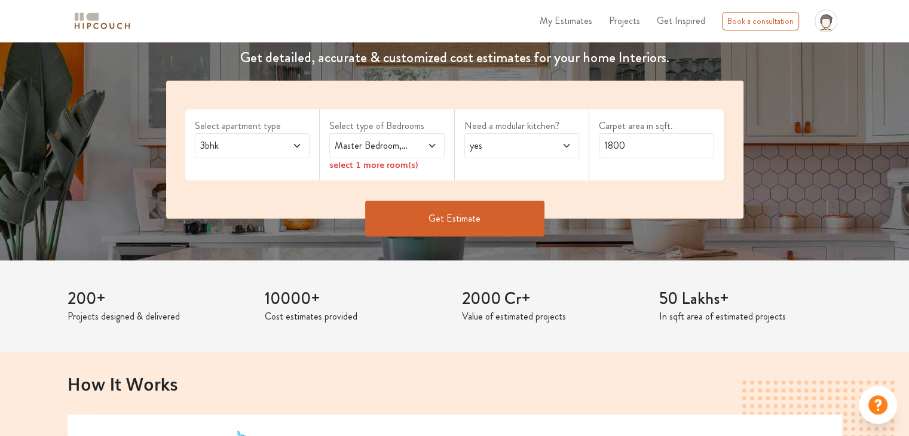
click at [438, 139] on div "Master Bedroom,Kids Bedroom" at bounding box center [386, 145] width 115 height 25
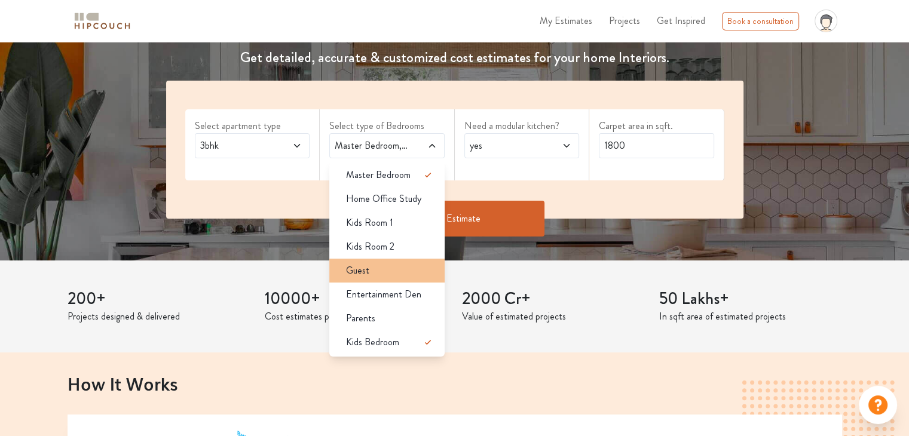
click at [409, 271] on div "Guest" at bounding box center [391, 271] width 108 height 14
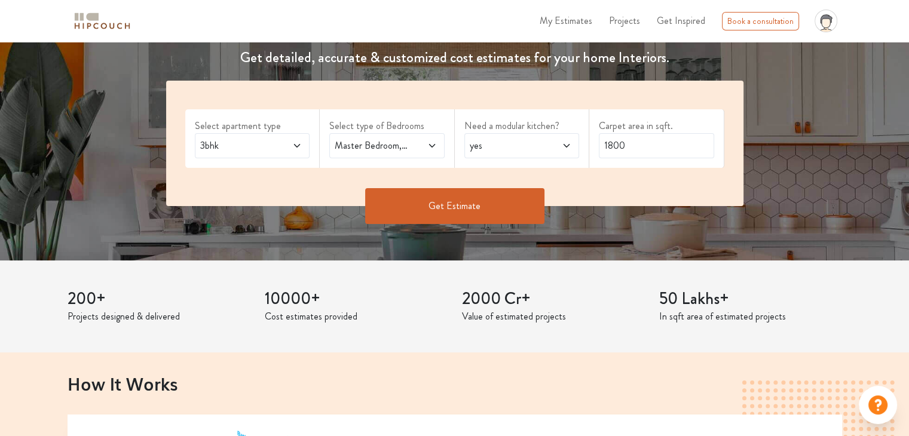
click at [477, 209] on button "Get Estimate" at bounding box center [454, 206] width 179 height 36
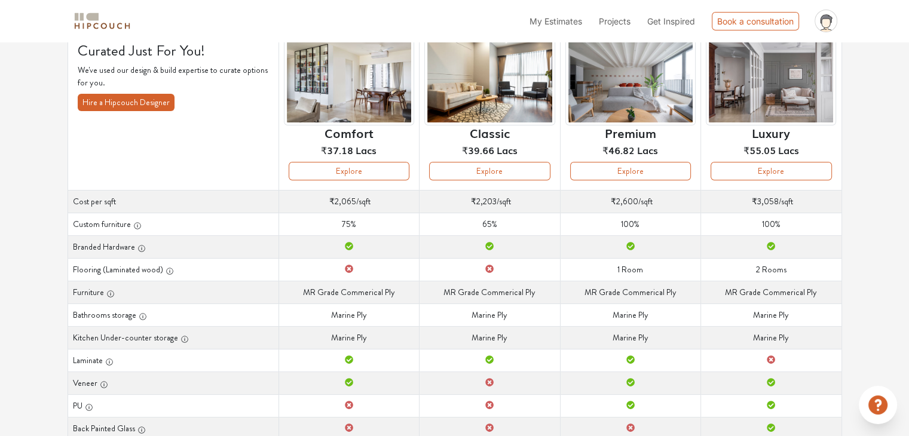
scroll to position [80, 0]
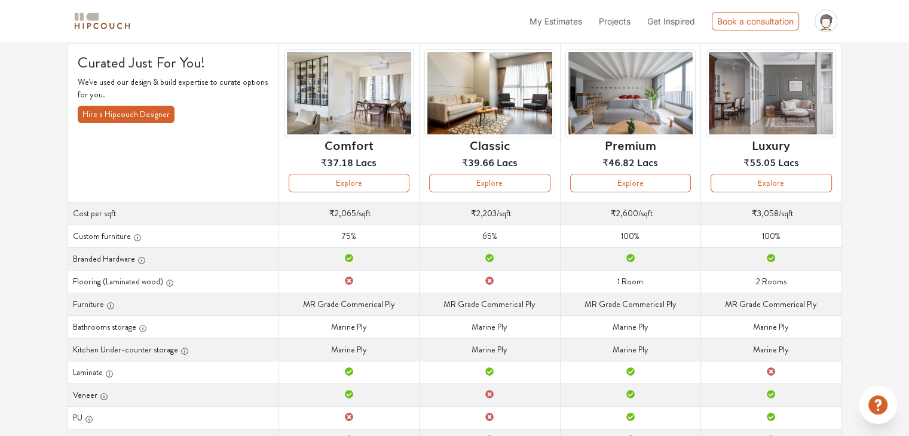
click at [668, 170] on div "Premium ₹46.82 Lacs" at bounding box center [630, 111] width 130 height 125
click at [652, 184] on button "Explore" at bounding box center [630, 183] width 121 height 19
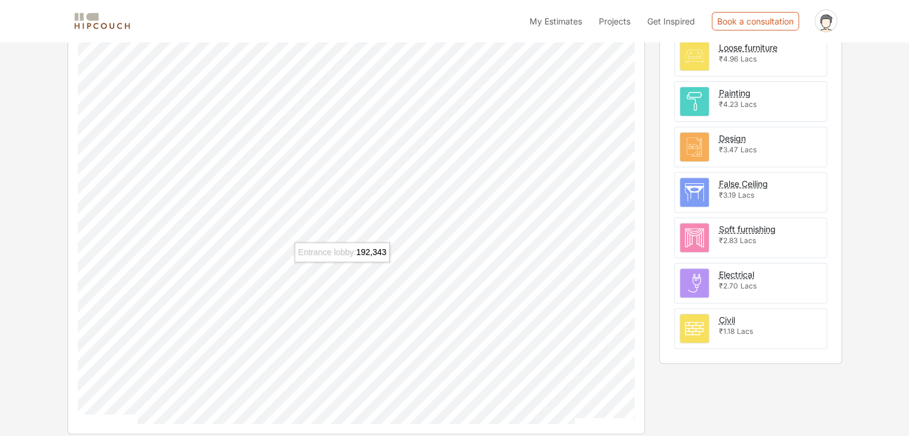
scroll to position [448, 0]
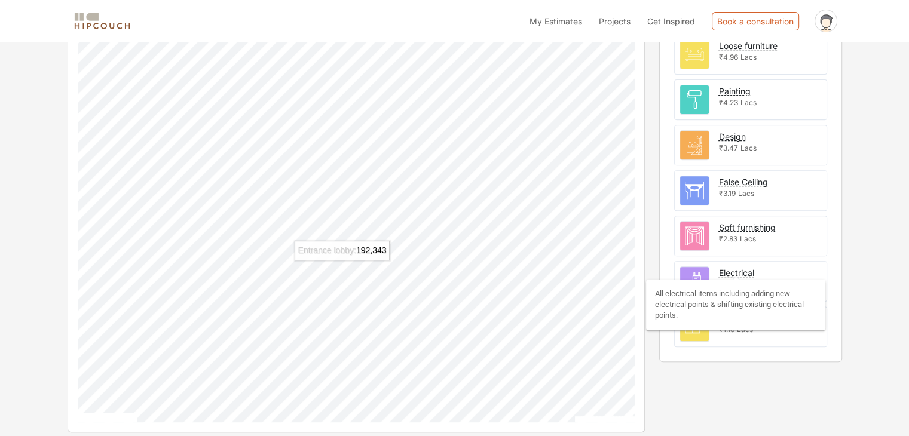
click at [745, 270] on div "Electrical" at bounding box center [736, 273] width 35 height 13
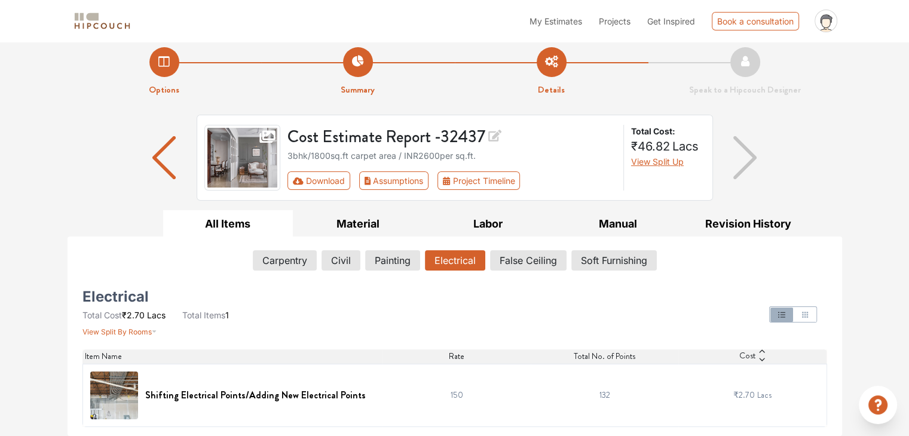
scroll to position [8, 0]
click at [897, 171] on div "Options Summary Details Speak to a Hipcouch Designer Cost Estimate Report - 324…" at bounding box center [454, 234] width 909 height 403
click at [328, 398] on h6 "Shifting Electrical Points/Adding New Electrical Points" at bounding box center [255, 395] width 221 height 11
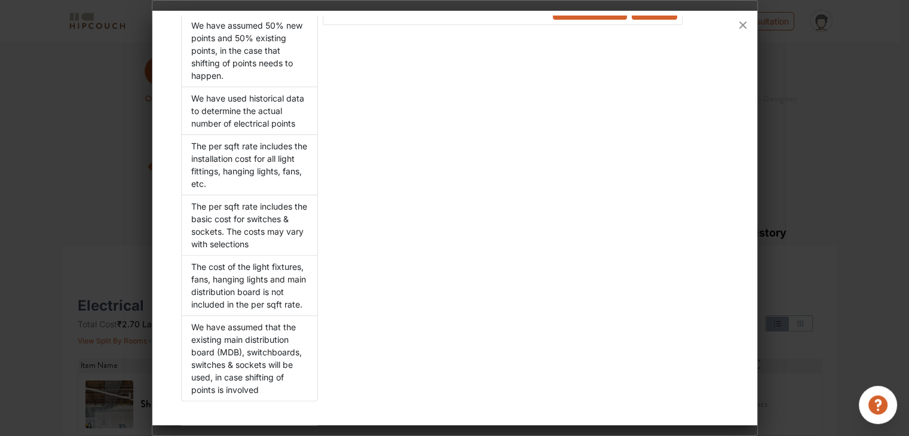
scroll to position [361, 0]
click at [840, 169] on div at bounding box center [454, 218] width 909 height 436
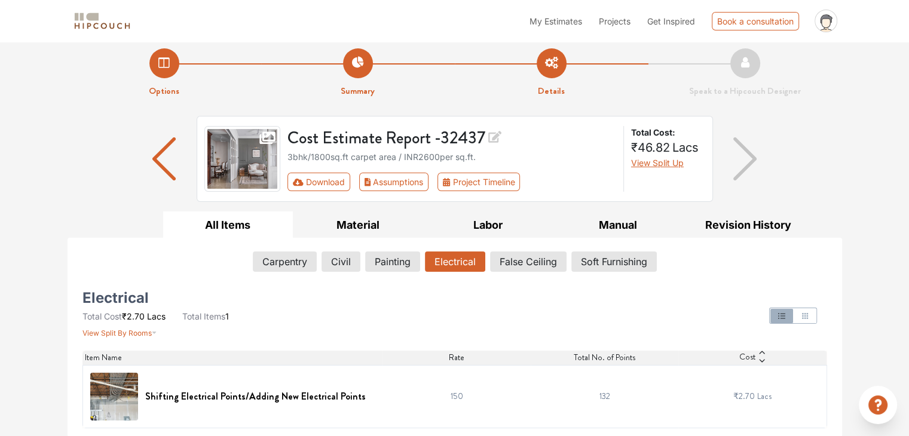
scroll to position [8, 0]
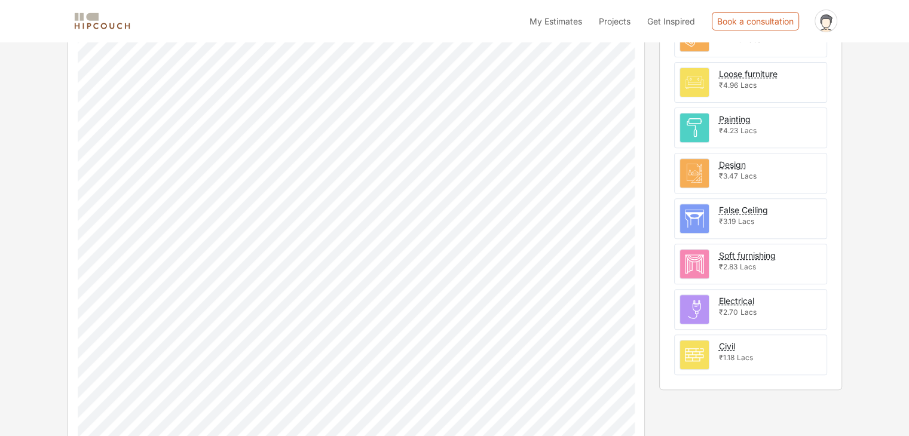
scroll to position [448, 0]
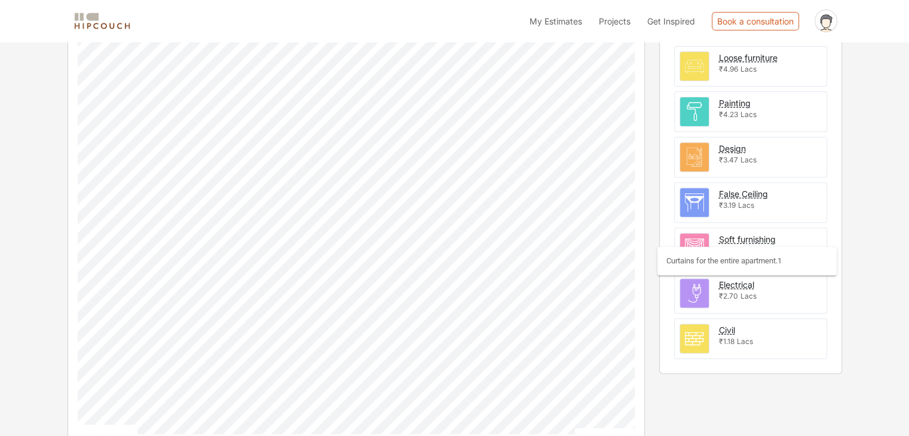
click at [748, 235] on div "Soft furnishing" at bounding box center [747, 239] width 57 height 13
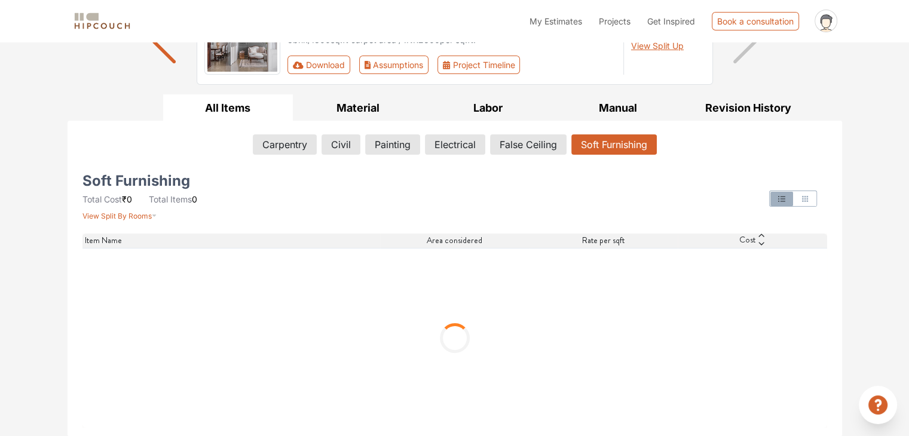
scroll to position [8, 0]
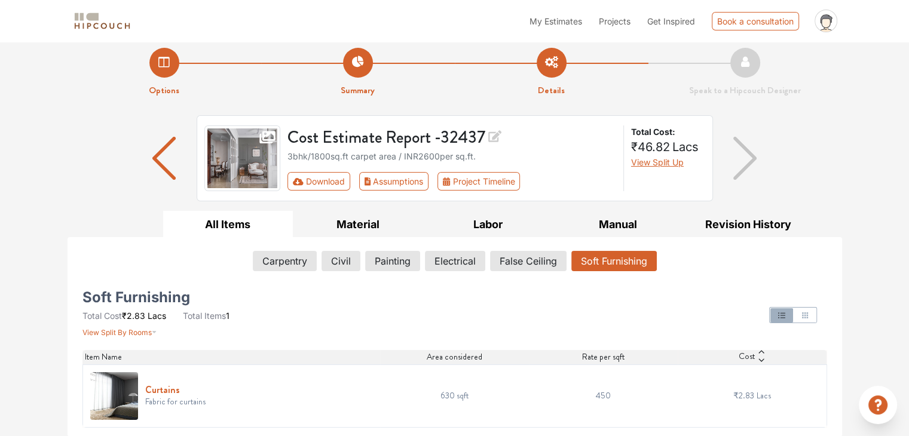
click at [163, 386] on h6 "Curtains" at bounding box center [175, 389] width 60 height 11
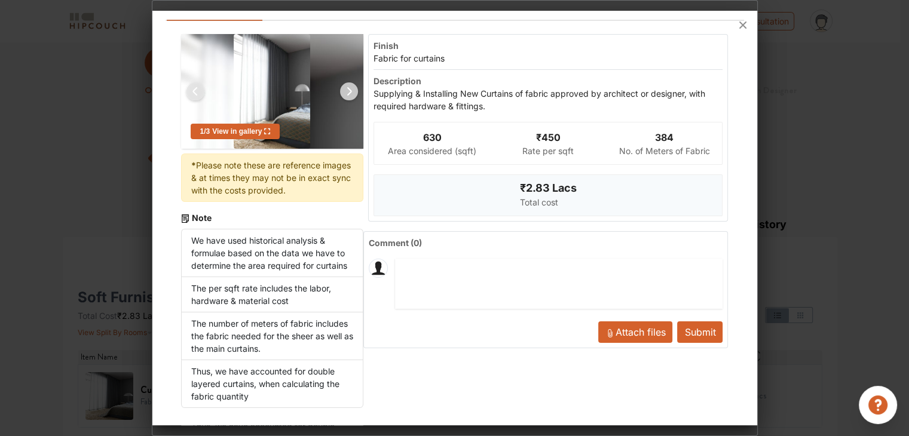
scroll to position [61, 0]
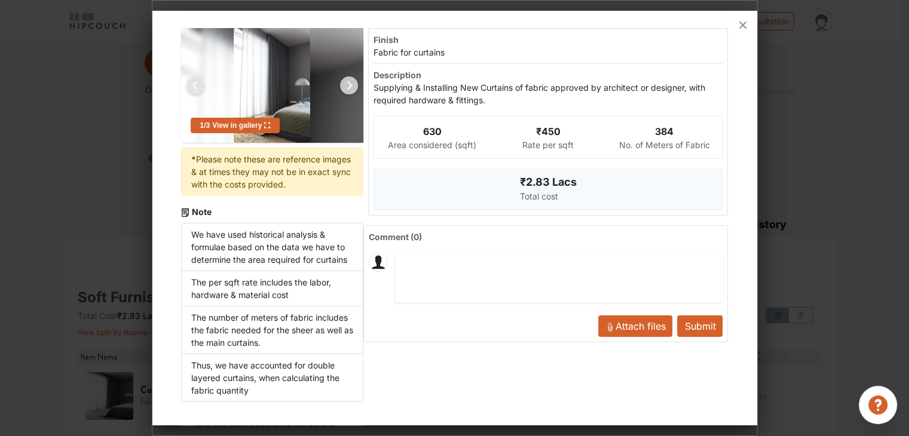
click at [343, 80] on img at bounding box center [349, 85] width 29 height 29
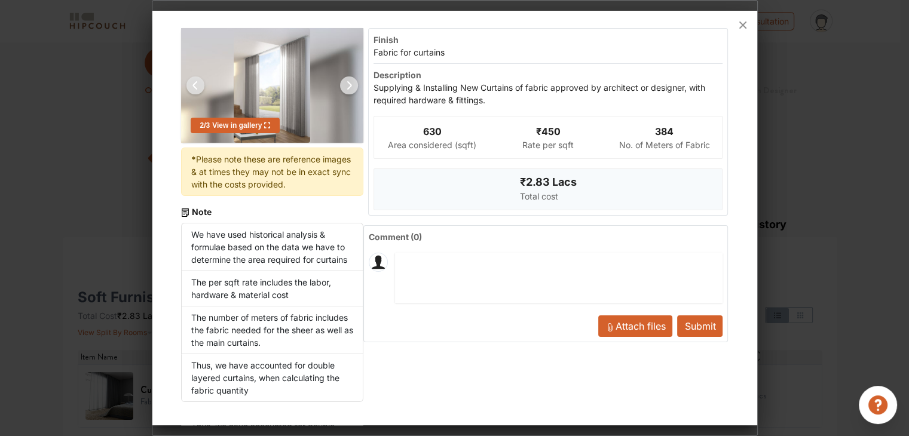
click at [343, 80] on img at bounding box center [349, 85] width 29 height 29
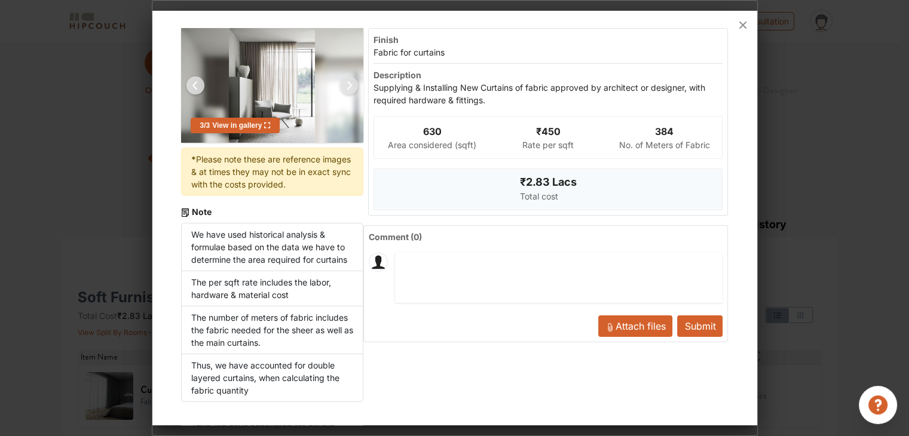
click at [87, 167] on div at bounding box center [454, 218] width 909 height 436
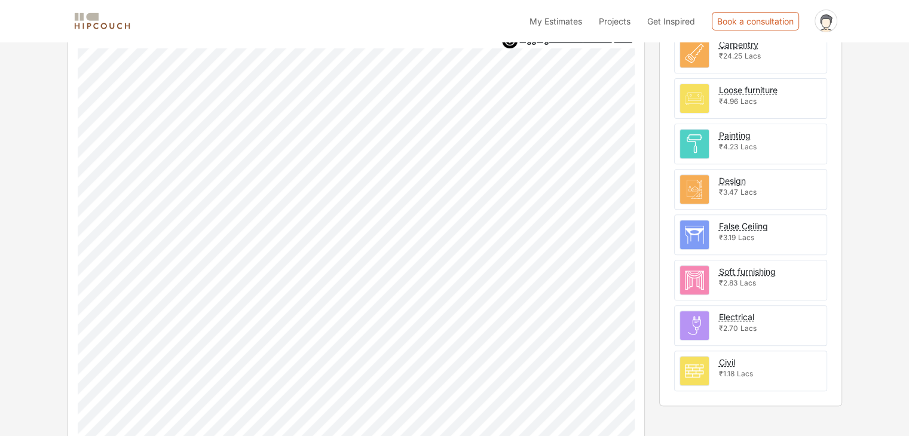
scroll to position [448, 0]
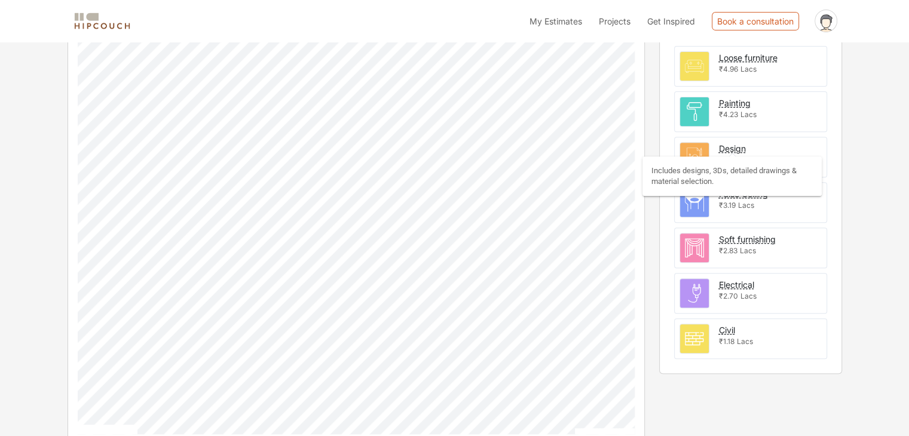
click at [730, 145] on div "Design" at bounding box center [732, 148] width 27 height 13
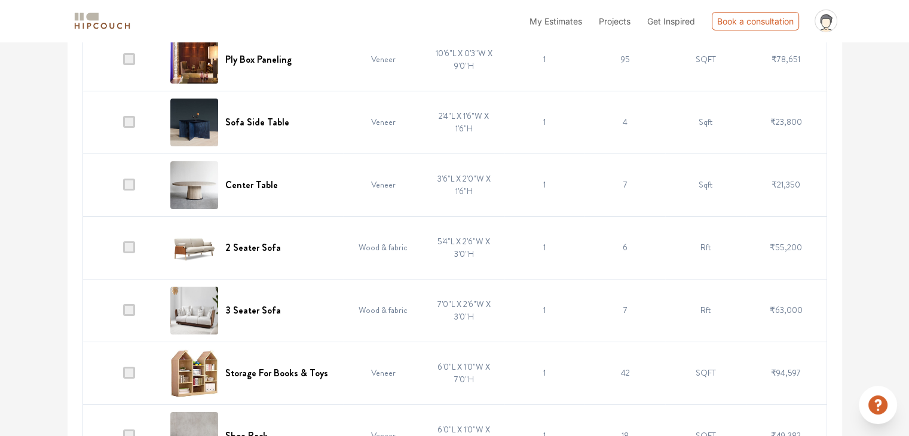
scroll to position [4151, 0]
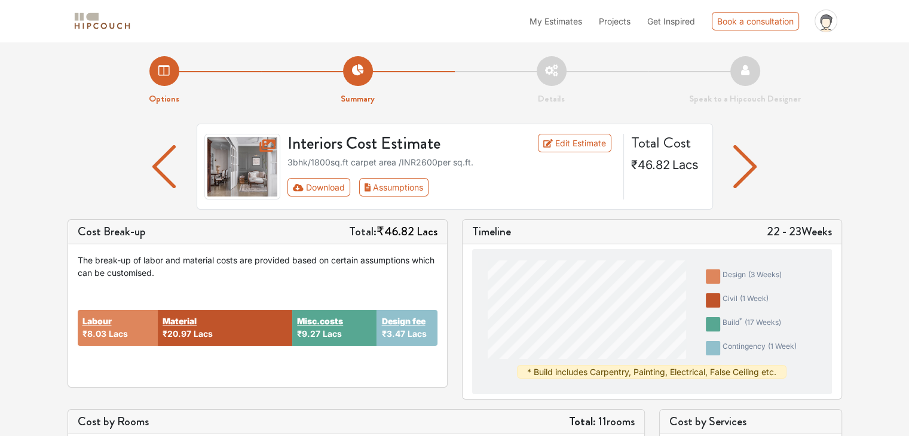
click at [166, 170] on img "button" at bounding box center [163, 166] width 23 height 43
click at [162, 167] on img "button" at bounding box center [163, 166] width 23 height 43
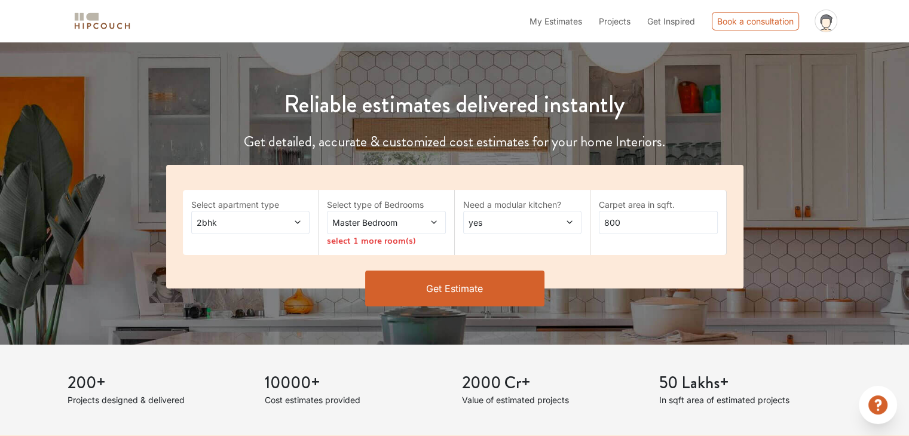
scroll to position [120, 0]
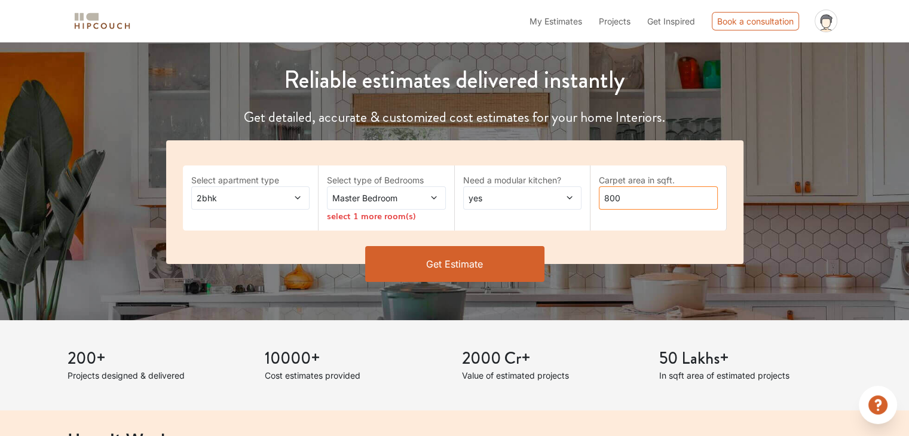
click at [635, 197] on input "800" at bounding box center [658, 197] width 119 height 23
click at [586, 207] on div "Select apartment type 2bhk Select type of Bedrooms Master Bedroom select 1 more…" at bounding box center [454, 202] width 577 height 124
type input "1800"
click at [287, 201] on span at bounding box center [288, 198] width 27 height 13
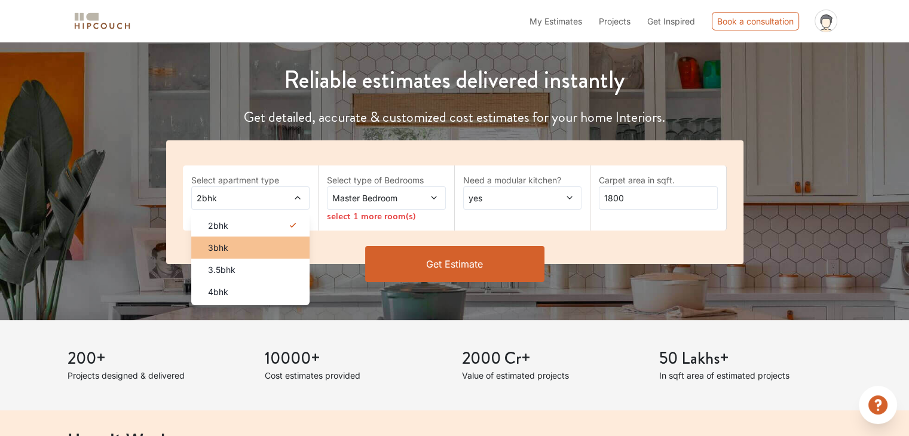
click at [255, 253] on div "3bhk" at bounding box center [254, 247] width 112 height 13
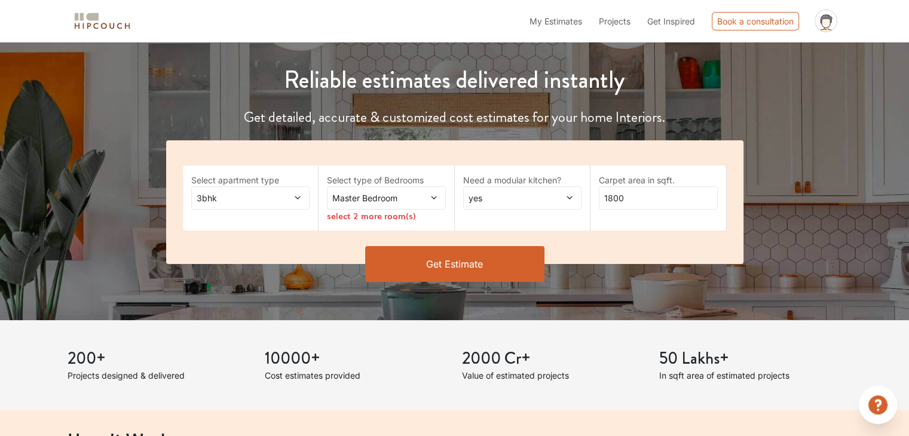
click at [413, 195] on span at bounding box center [424, 198] width 27 height 13
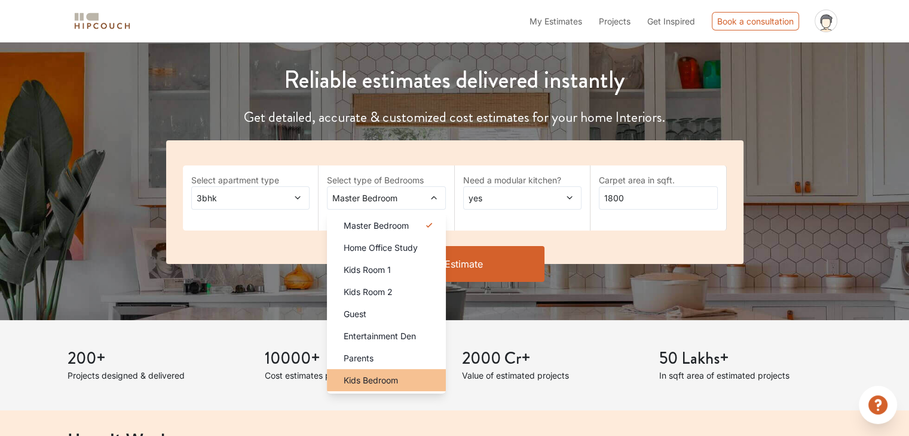
click at [389, 381] on span "Kids Bedroom" at bounding box center [371, 380] width 54 height 13
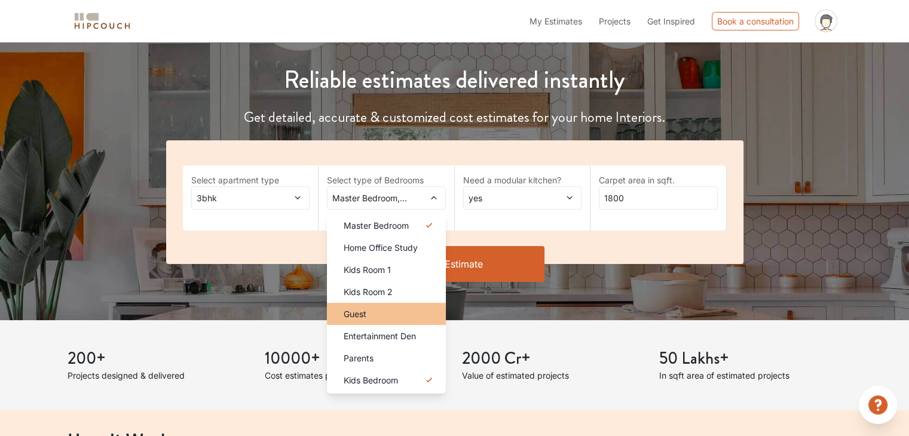
click at [393, 313] on div "Guest" at bounding box center [390, 314] width 112 height 13
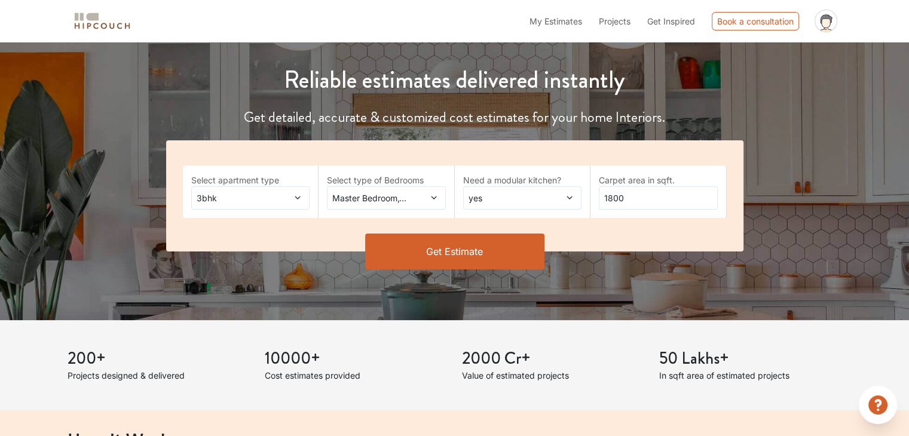
click at [465, 252] on button "Get Estimate" at bounding box center [454, 252] width 179 height 36
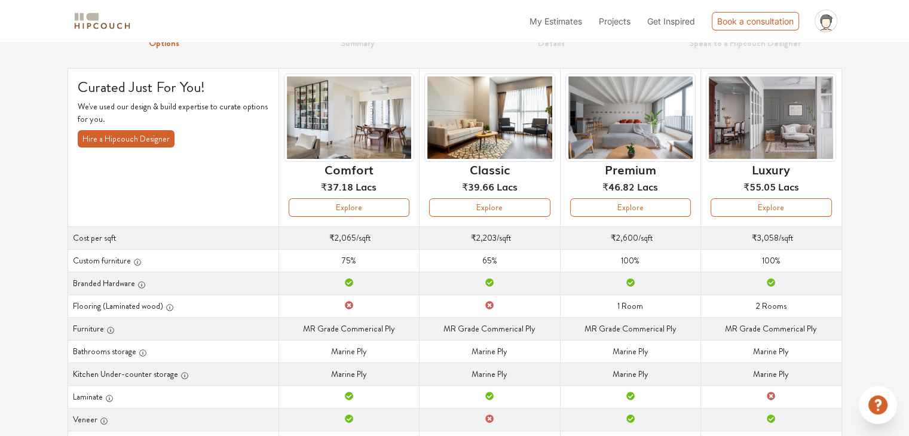
scroll to position [60, 0]
